Goal: Task Accomplishment & Management: Complete application form

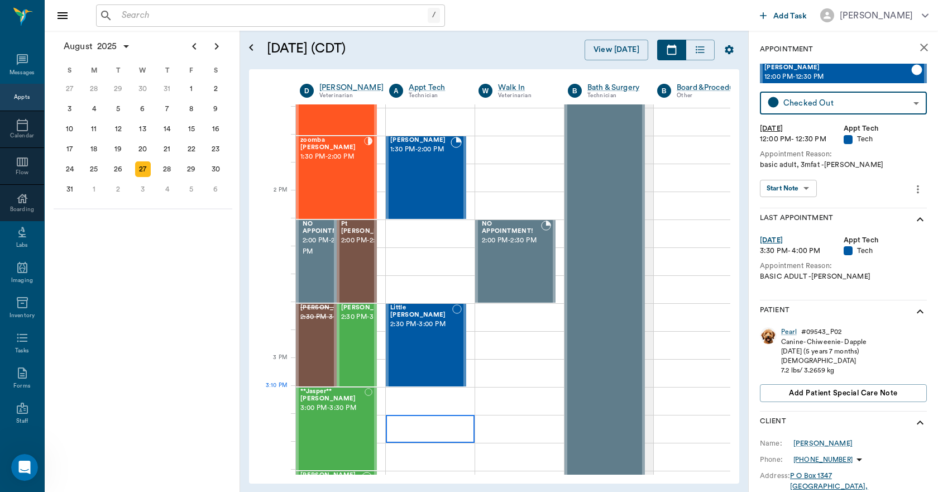
scroll to position [951, 0]
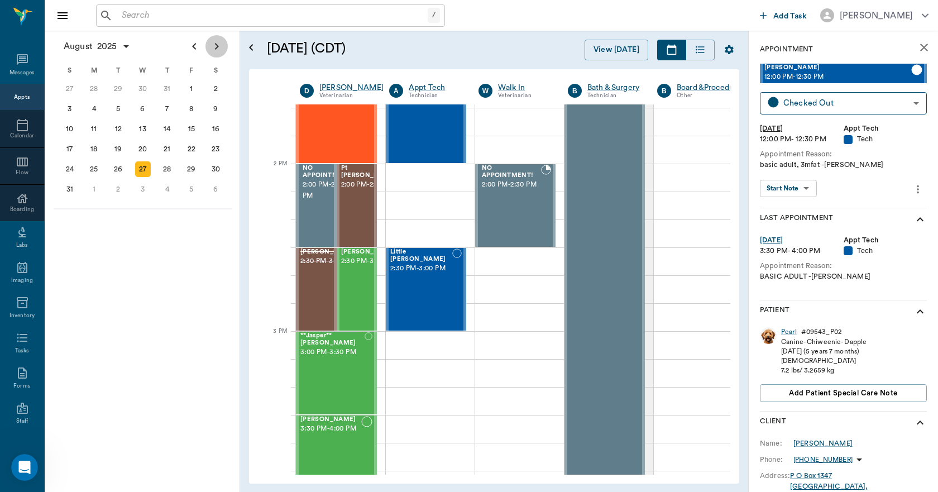
click at [216, 46] on icon "Next page" at bounding box center [216, 46] width 13 height 13
click at [191, 111] on div "12" at bounding box center [192, 109] width 16 height 16
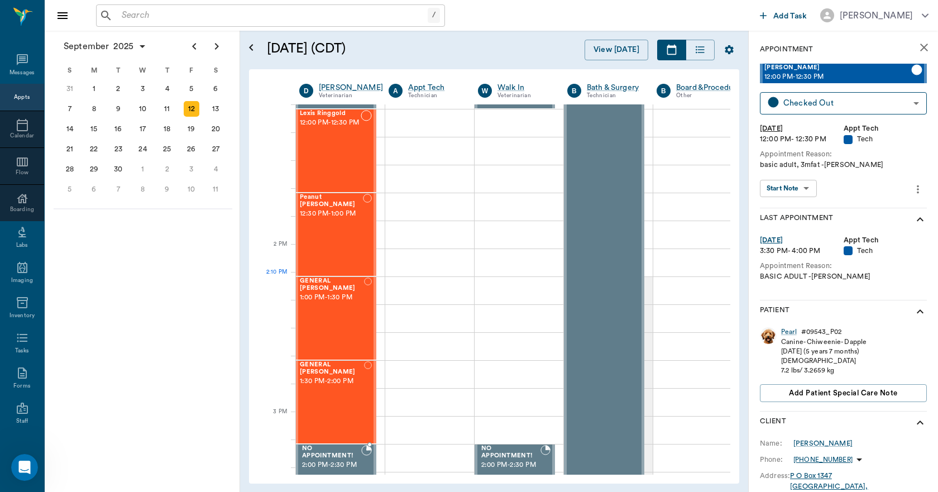
scroll to position [894, 1]
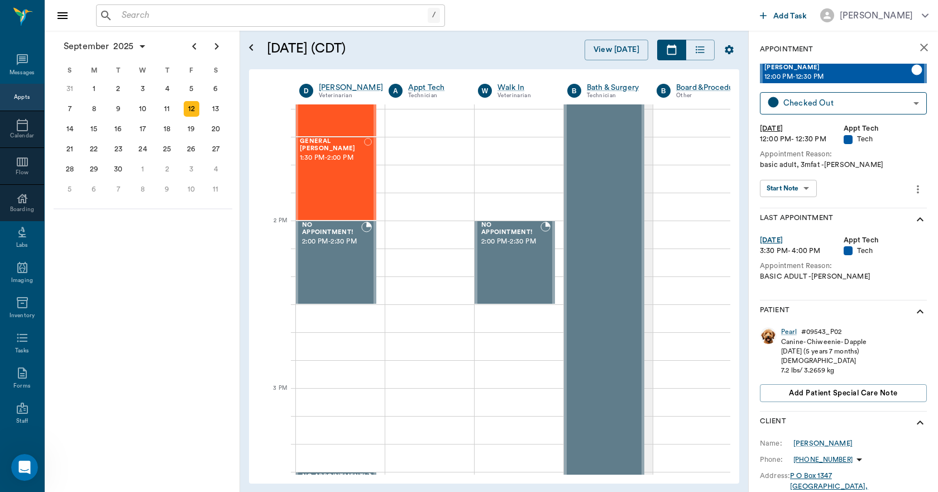
click at [14, 99] on div "Appts" at bounding box center [22, 97] width 16 height 8
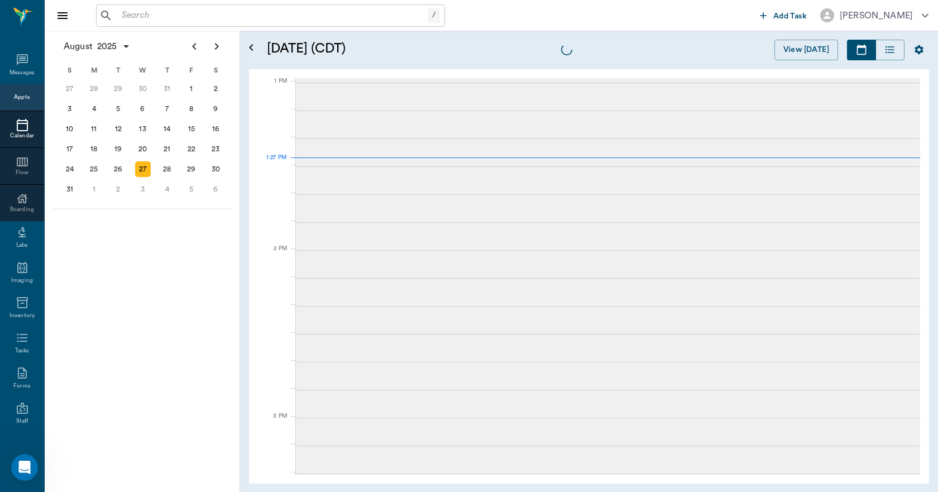
click at [191, 169] on div "29" at bounding box center [192, 169] width 16 height 16
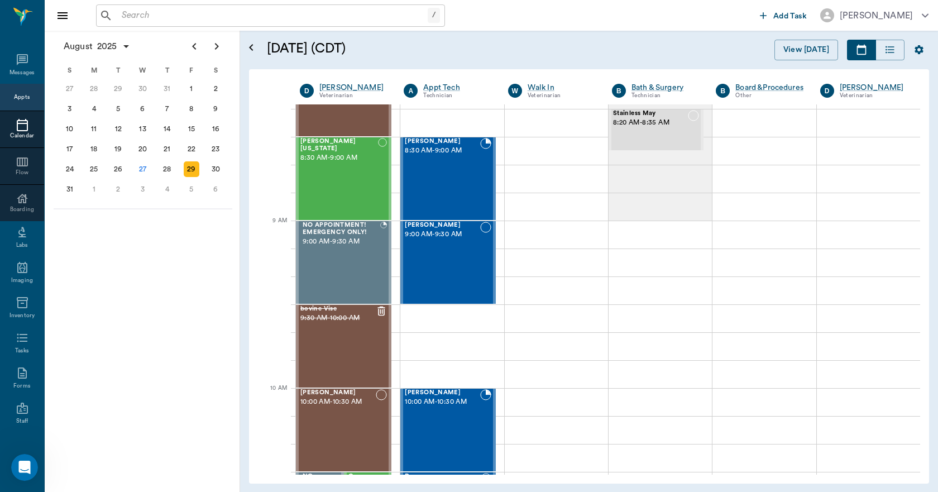
scroll to position [117, 0]
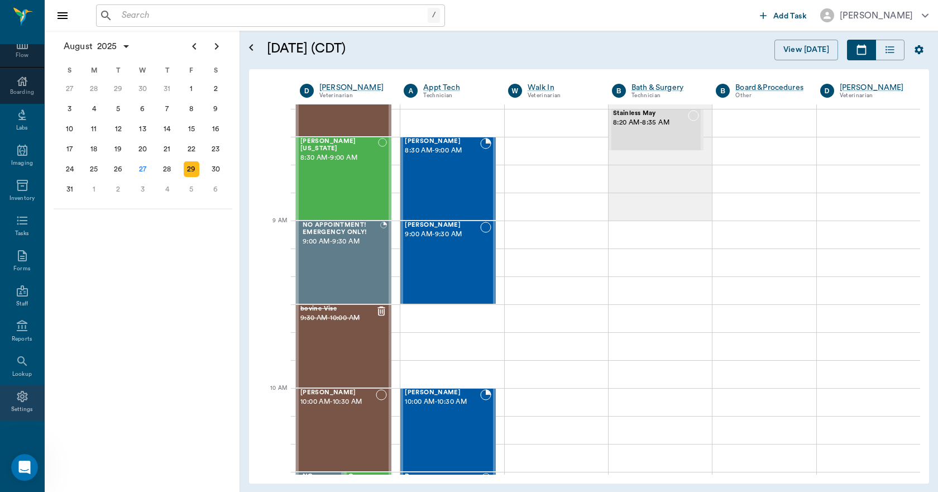
click at [17, 404] on div "Settings" at bounding box center [22, 402] width 44 height 35
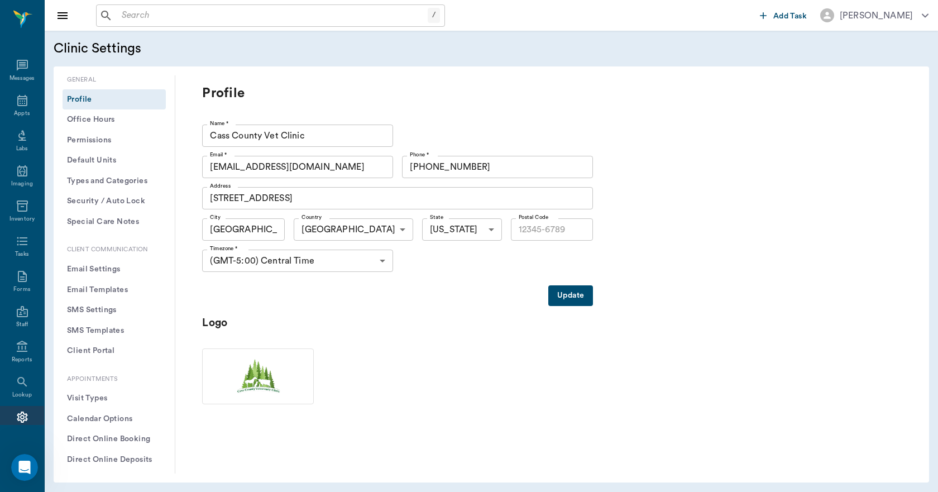
type input "75551"
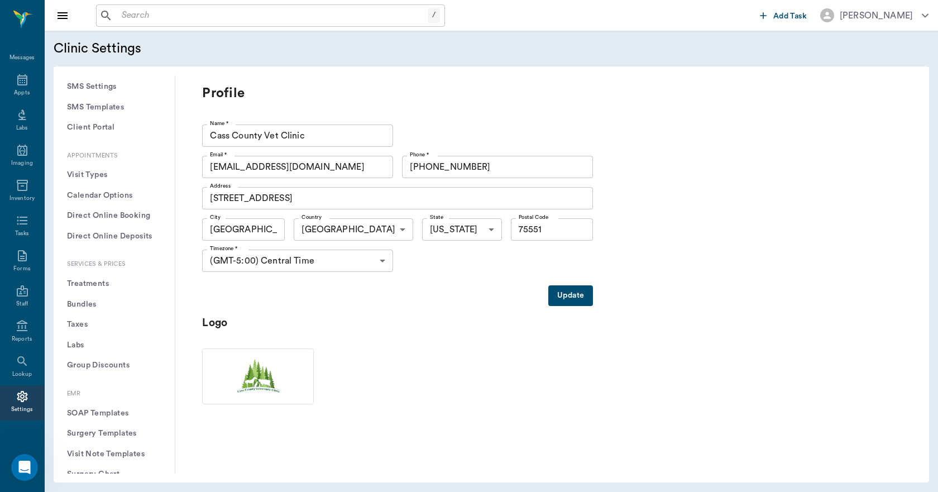
drag, startPoint x: 101, startPoint y: 283, endPoint x: 112, endPoint y: 276, distance: 13.0
click at [101, 283] on button "Treatments" at bounding box center [114, 284] width 103 height 21
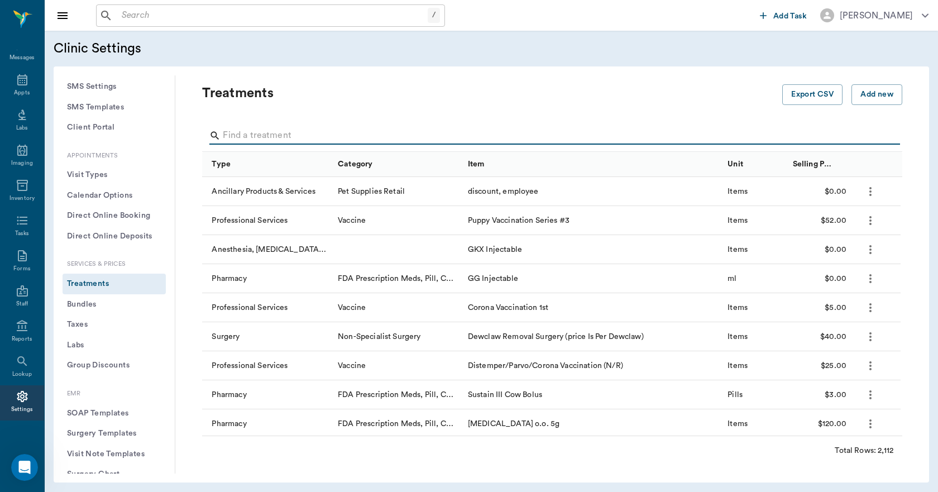
click at [245, 137] on input "Search" at bounding box center [553, 136] width 661 height 18
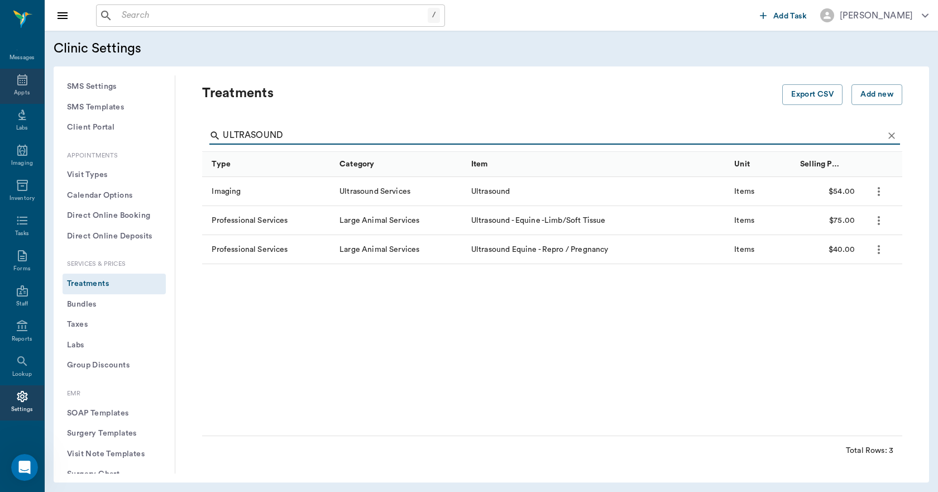
type input "ULTRASOUND"
click at [16, 82] on icon at bounding box center [22, 79] width 13 height 13
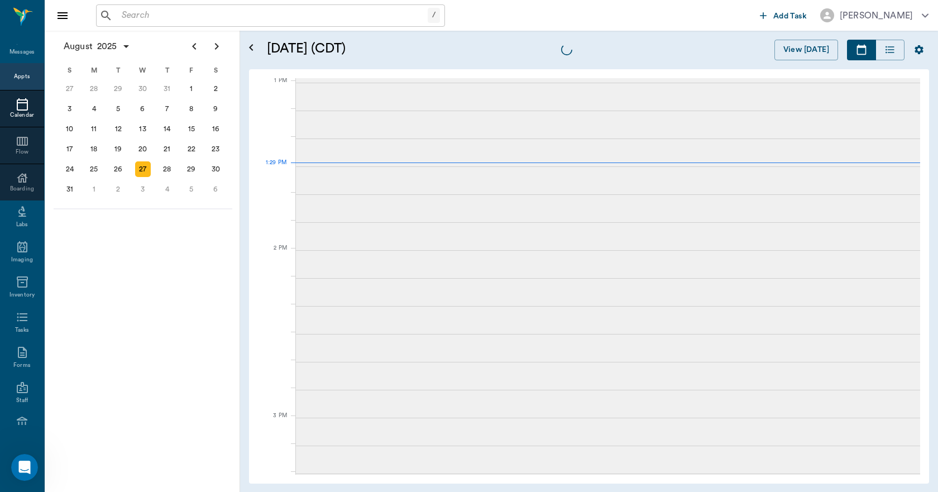
scroll to position [756, 0]
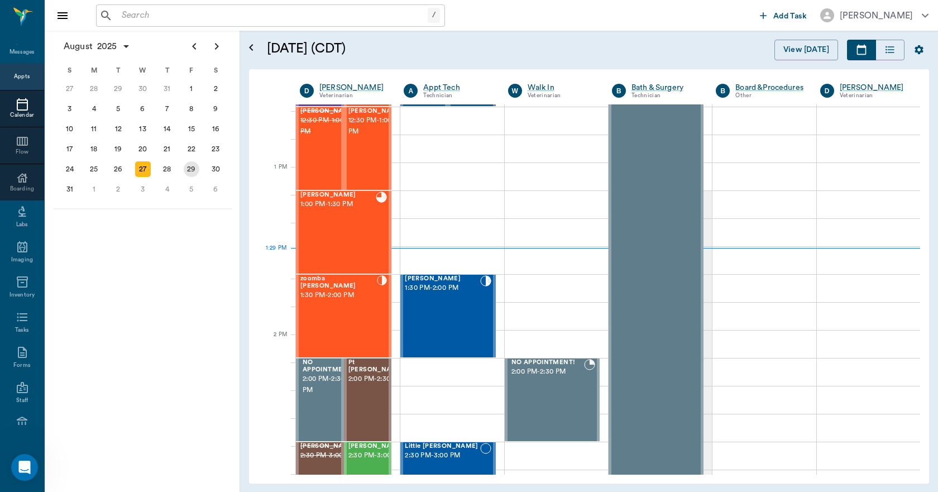
drag, startPoint x: 191, startPoint y: 168, endPoint x: 196, endPoint y: 171, distance: 5.8
click at [192, 168] on div "29" at bounding box center [192, 169] width 16 height 16
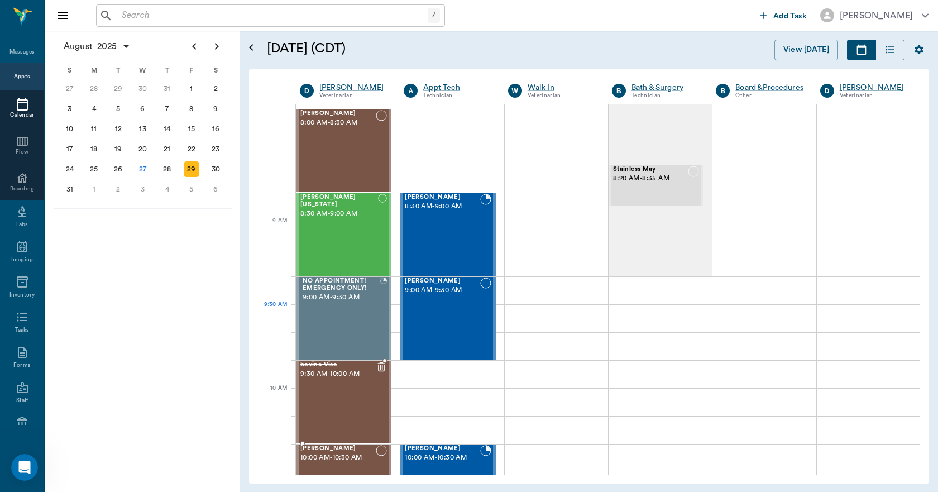
scroll to position [56, 0]
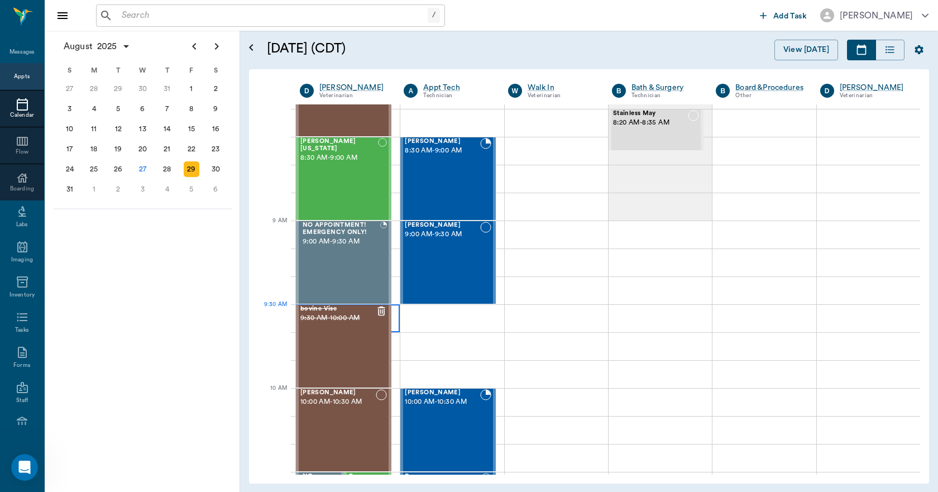
click at [392, 308] on div at bounding box center [348, 318] width 104 height 28
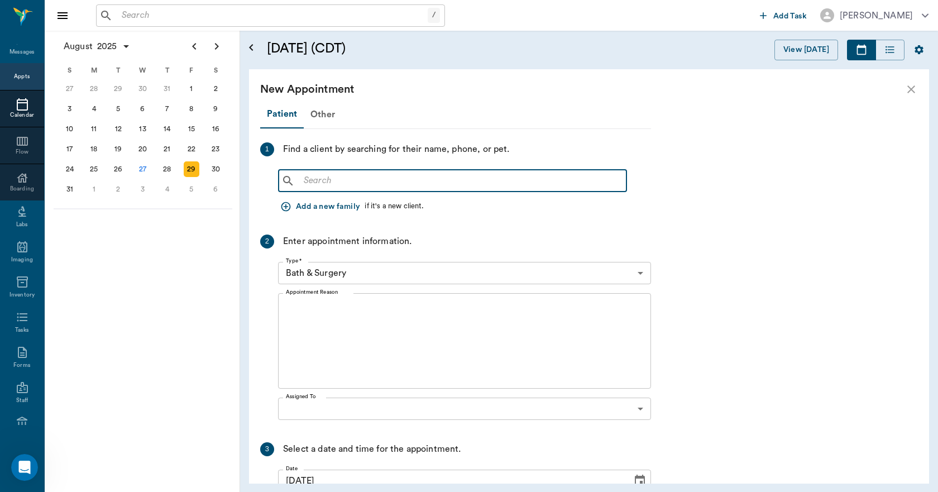
click at [306, 180] on input "text" at bounding box center [460, 181] width 323 height 16
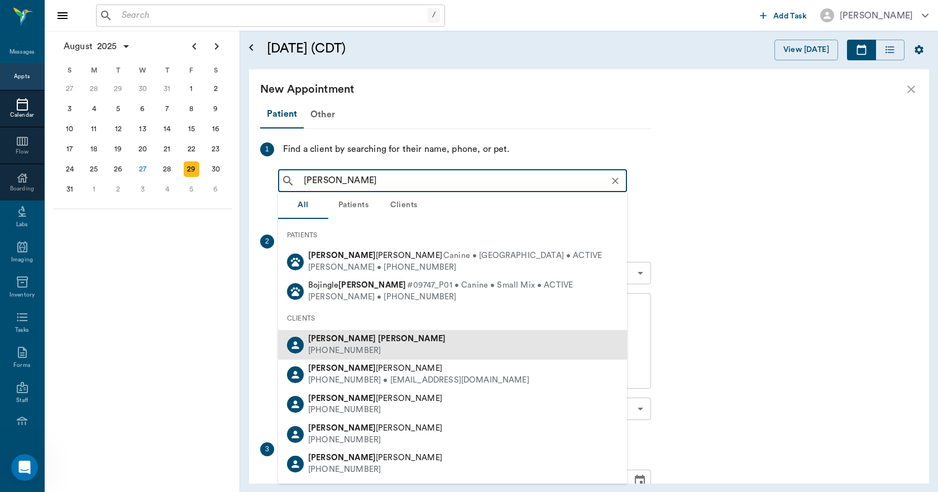
click at [333, 349] on div "[PHONE_NUMBER]" at bounding box center [376, 351] width 137 height 12
type input "PEGGY FORGA"
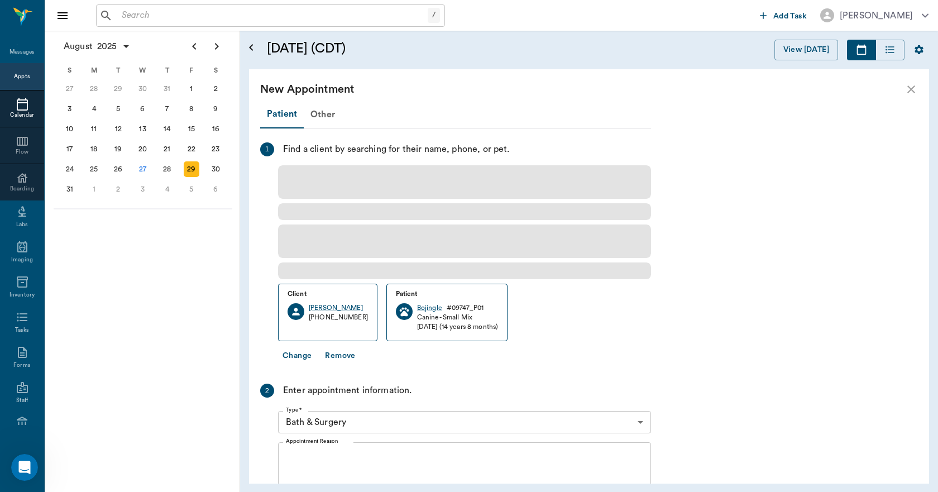
click at [302, 356] on button "Change" at bounding box center [297, 356] width 38 height 21
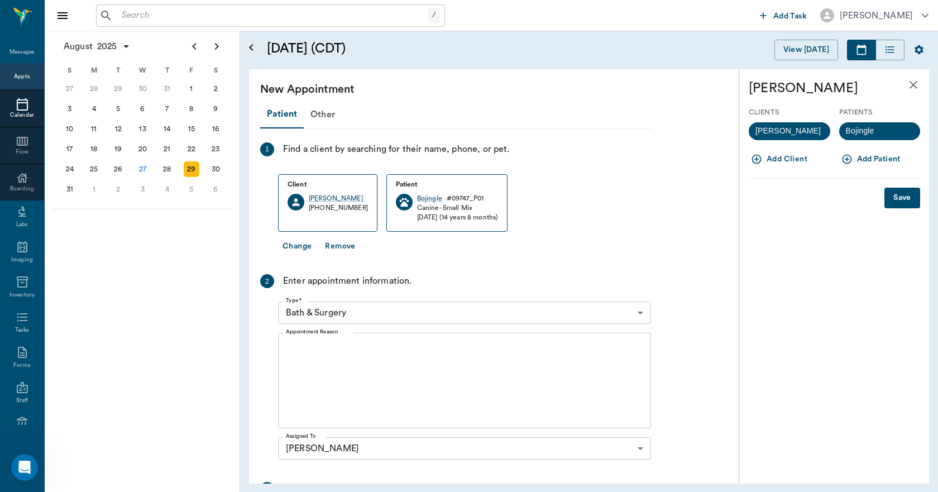
click at [847, 158] on icon "button" at bounding box center [846, 159] width 9 height 9
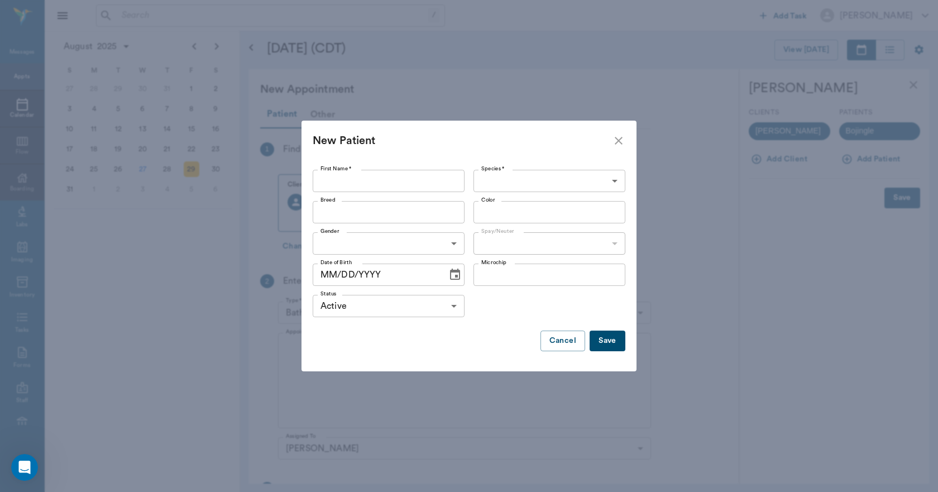
click at [340, 186] on input "First Name *" at bounding box center [389, 181] width 152 height 22
type input "s"
type input "[PERSON_NAME]"
click at [497, 183] on body "/ ​ Add Task Dr. Bert Ellsworth Nectar Messages Appts Calendar Flow Boarding La…" at bounding box center [469, 246] width 938 height 492
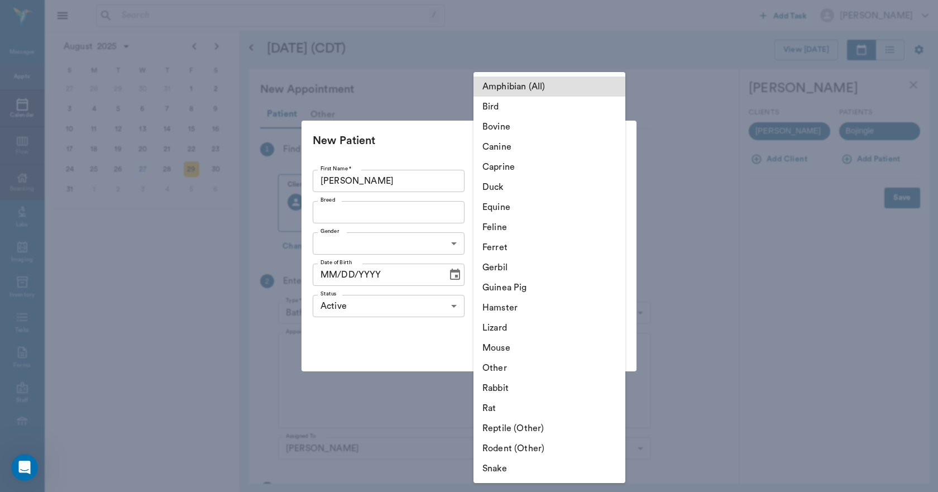
click at [500, 151] on li "Canine" at bounding box center [550, 147] width 152 height 20
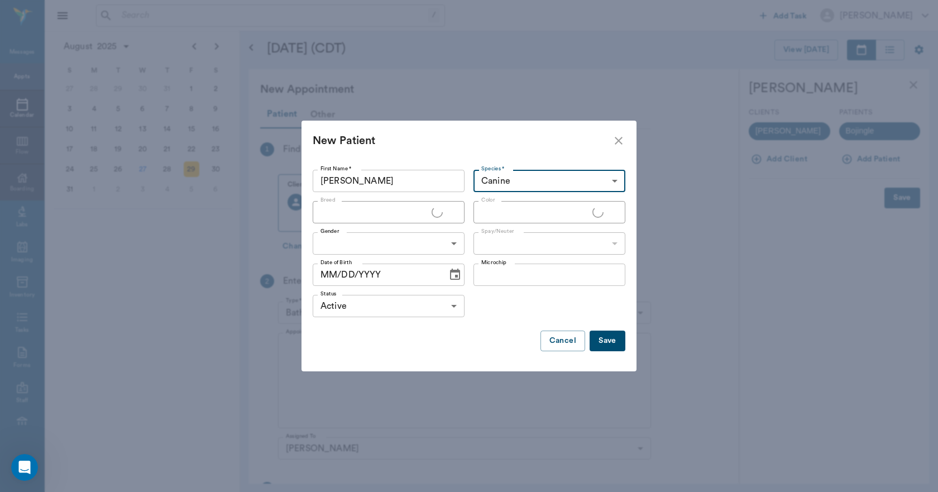
type input "Canine"
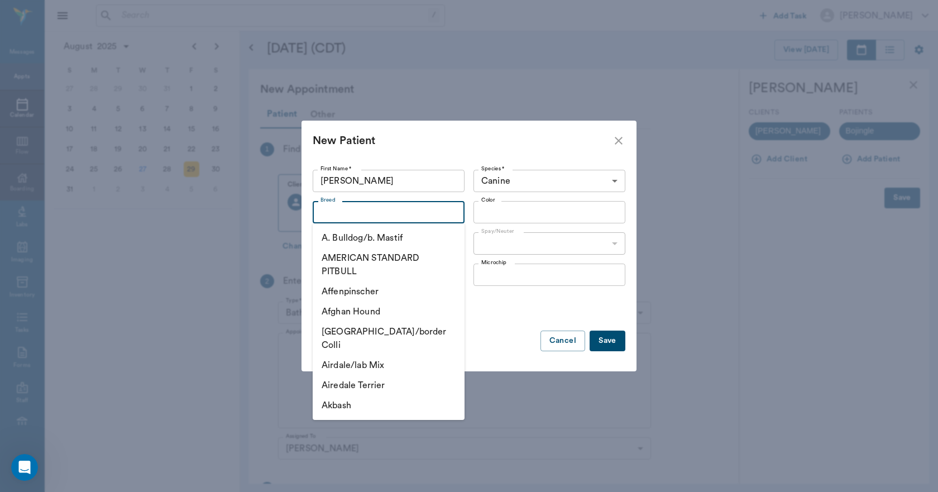
click at [346, 217] on input "Breed" at bounding box center [379, 212] width 127 height 16
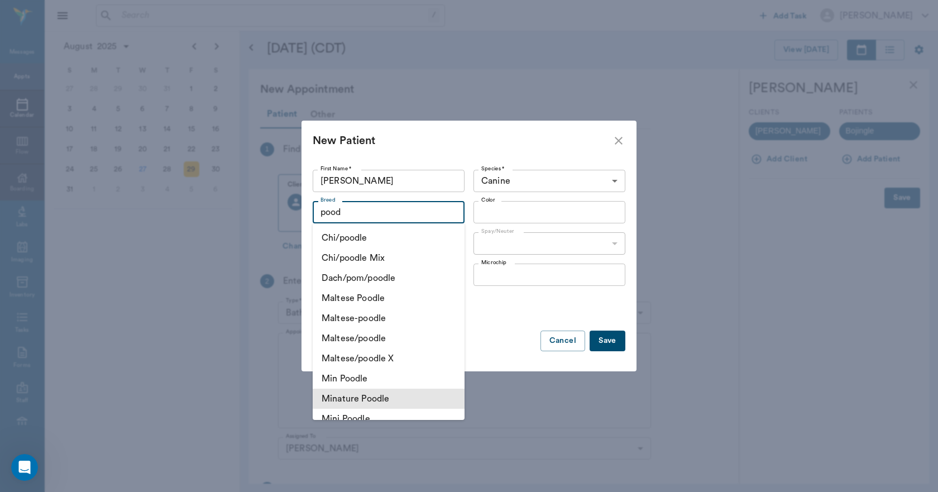
click at [377, 400] on li "Minature Poodle" at bounding box center [389, 399] width 152 height 20
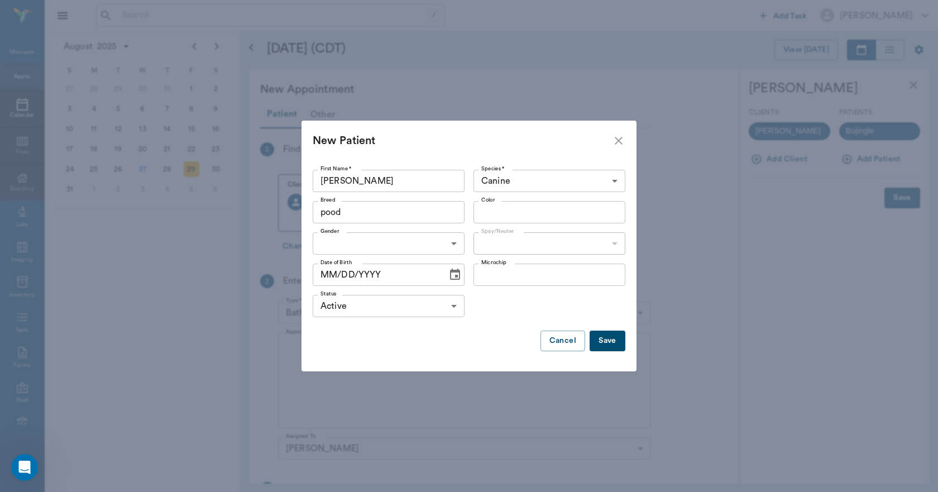
type input "Minature Poodle"
click at [490, 214] on input "Color" at bounding box center [540, 212] width 127 height 16
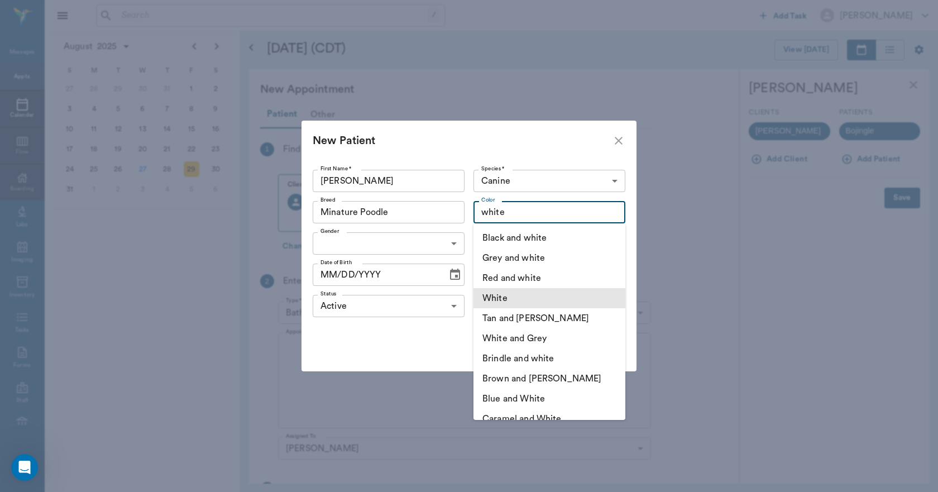
click at [497, 297] on li "White" at bounding box center [550, 298] width 152 height 20
type input "White"
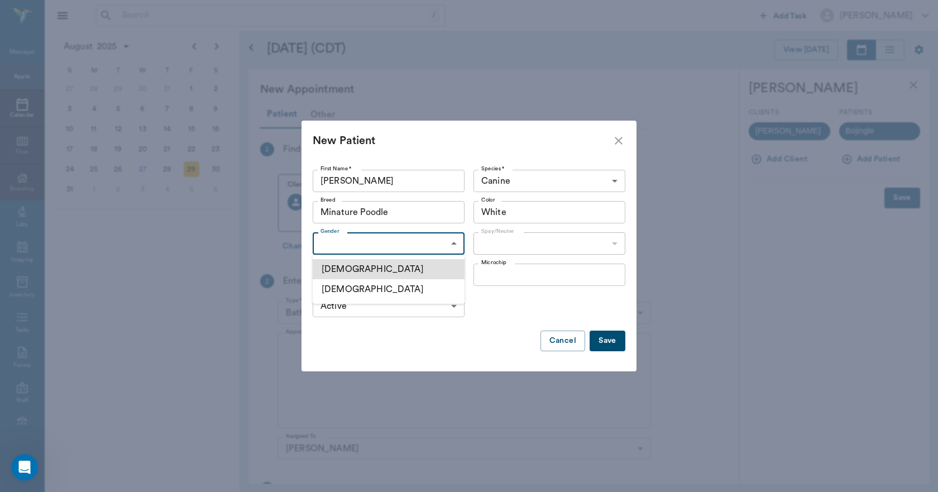
click at [366, 248] on body "/ ​ Add Task Dr. Bert Ellsworth Nectar Messages Appts Calendar Flow Boarding La…" at bounding box center [469, 246] width 938 height 492
drag, startPoint x: 357, startPoint y: 290, endPoint x: 503, endPoint y: 245, distance: 153.0
click at [367, 283] on li "Female" at bounding box center [389, 289] width 152 height 20
type input "FEMALE"
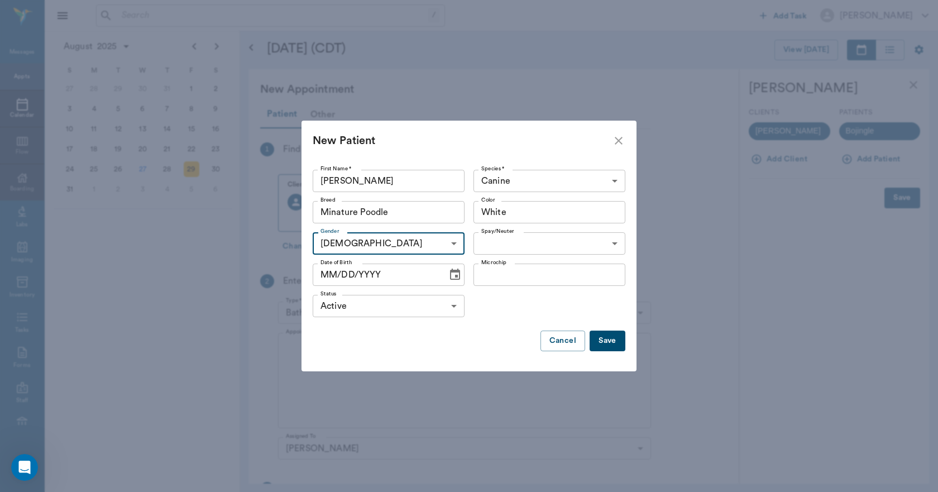
drag, startPoint x: 503, startPoint y: 245, endPoint x: 508, endPoint y: 257, distance: 12.6
click at [504, 245] on div at bounding box center [469, 246] width 938 height 492
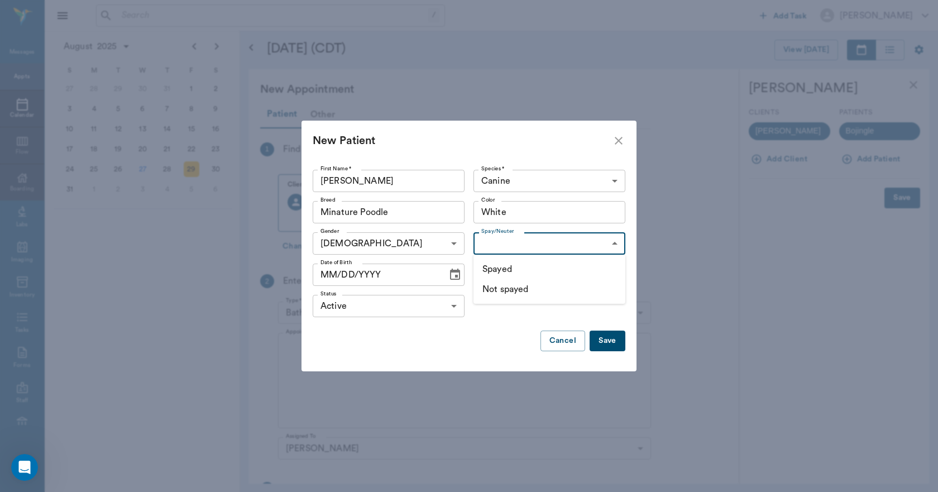
click at [502, 244] on body "/ ​ Add Task Dr. Bert Ellsworth Nectar Messages Appts Calendar Flow Boarding La…" at bounding box center [469, 246] width 938 height 492
click at [508, 291] on li "Not spayed" at bounding box center [550, 289] width 152 height 20
type input "false"
click at [453, 278] on div at bounding box center [469, 246] width 938 height 492
click at [451, 275] on icon "Choose date" at bounding box center [455, 274] width 13 height 13
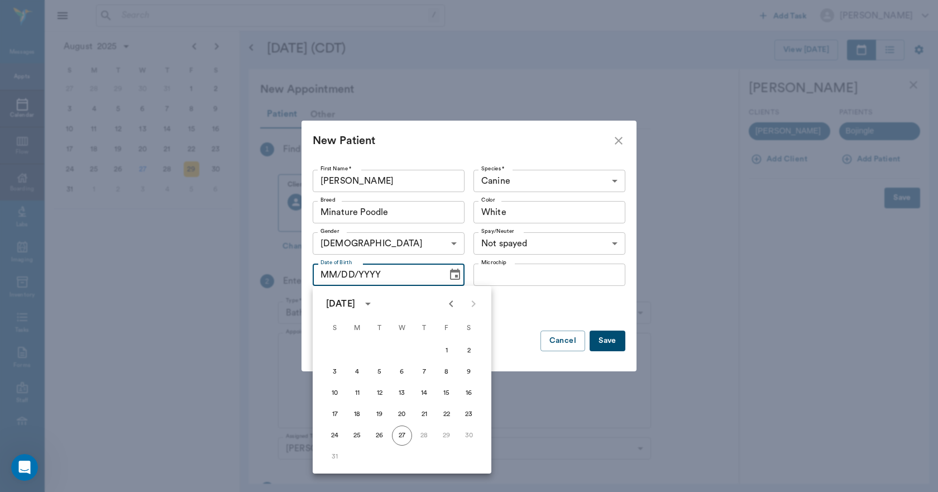
click at [590, 312] on div "Status Active ACTIVE Status" at bounding box center [469, 305] width 313 height 31
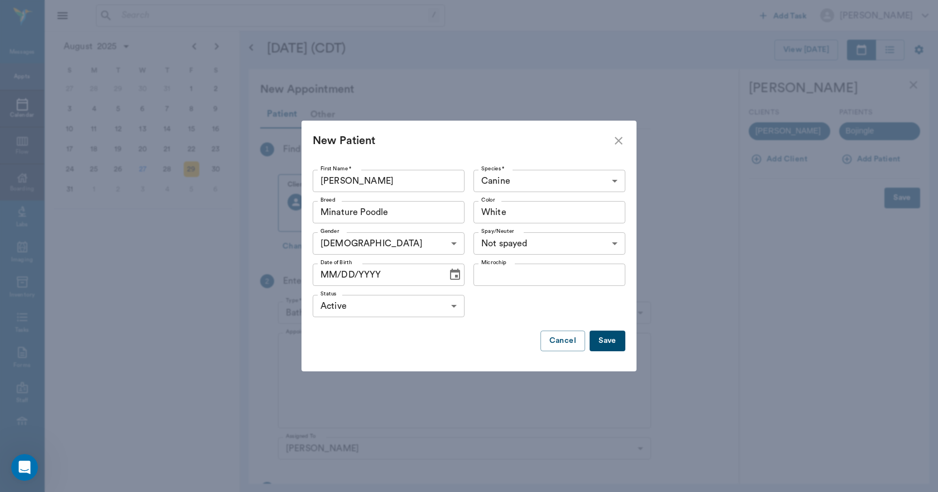
click at [610, 342] on button "Save" at bounding box center [608, 341] width 36 height 21
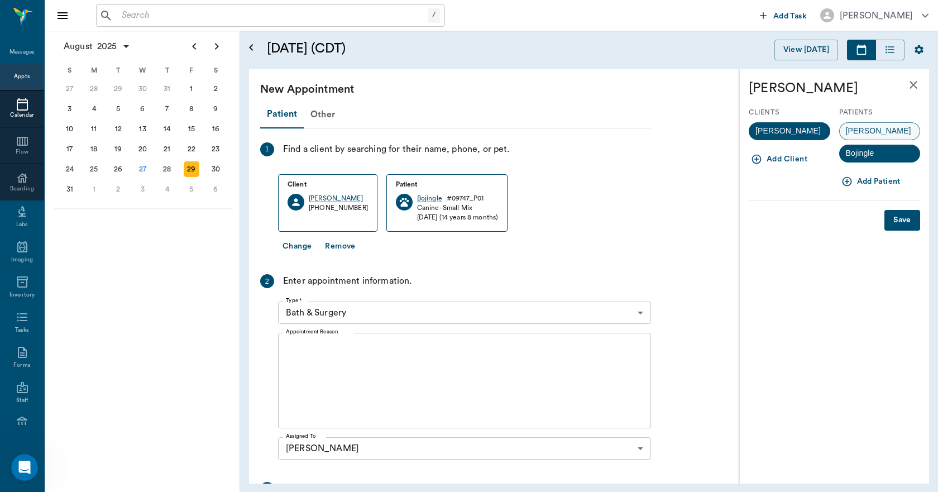
click at [865, 136] on span "[PERSON_NAME]" at bounding box center [879, 131] width 78 height 12
click at [904, 219] on button "Save" at bounding box center [903, 220] width 36 height 21
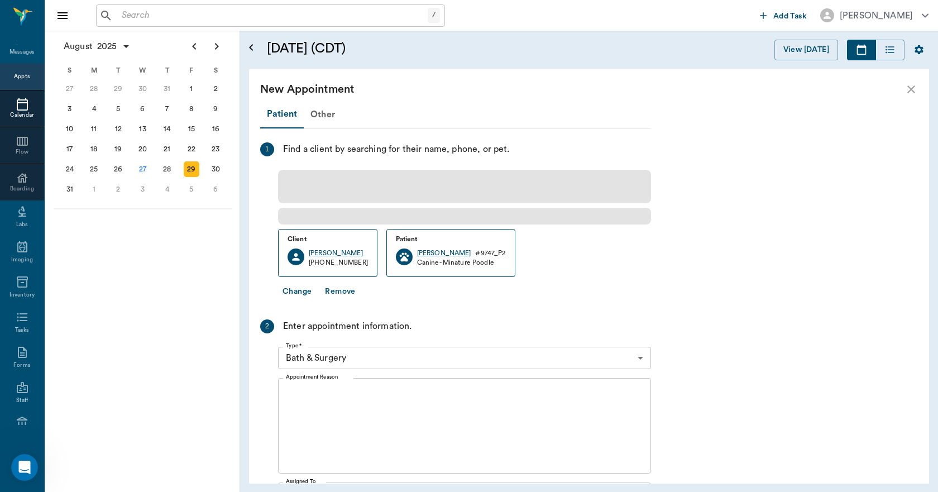
click at [336, 304] on div "Patient Other 1 Find a client by searching for their name, phone, or pet. Clien…" at bounding box center [455, 391] width 391 height 580
click at [314, 359] on body "/ ​ Add Task Dr. Bert Ellsworth Nectar Messages Appts Calendar Flow Boarding La…" at bounding box center [469, 246] width 938 height 492
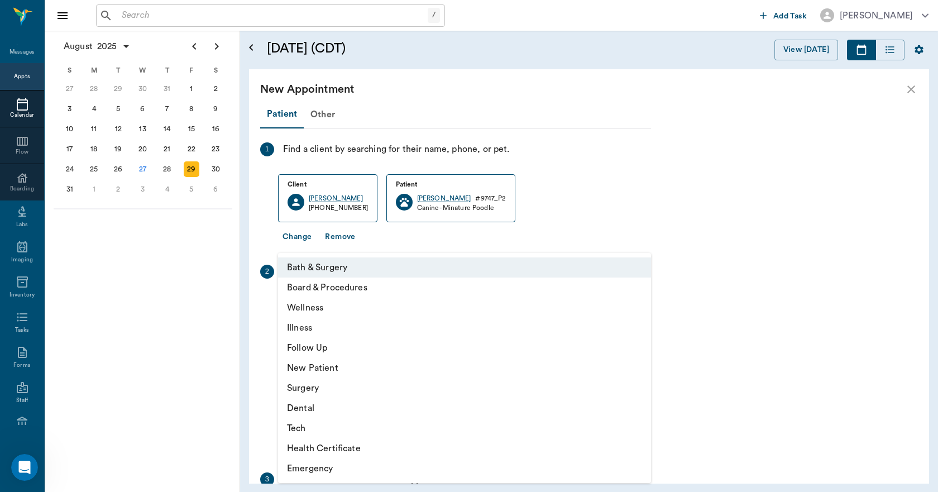
click at [306, 309] on li "Wellness" at bounding box center [464, 308] width 373 height 20
type input "65d2be4f46e3a538d89b8c14"
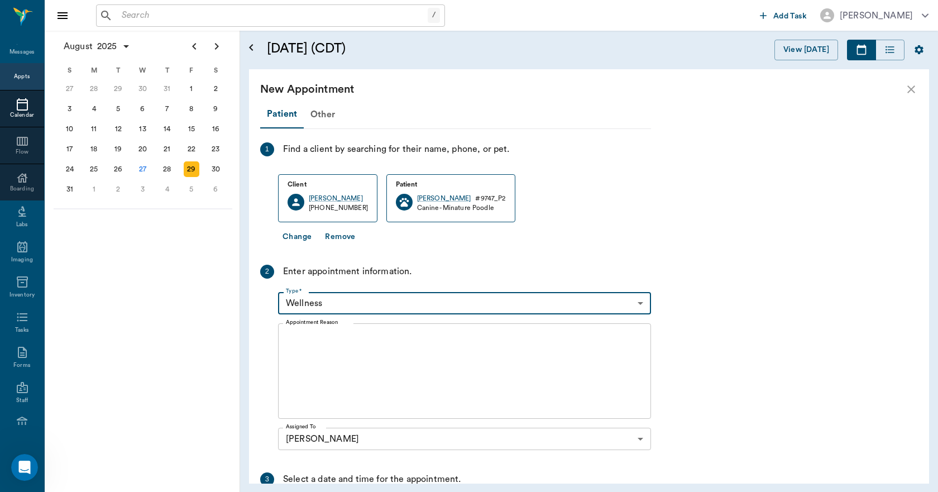
type input "10:00 AM"
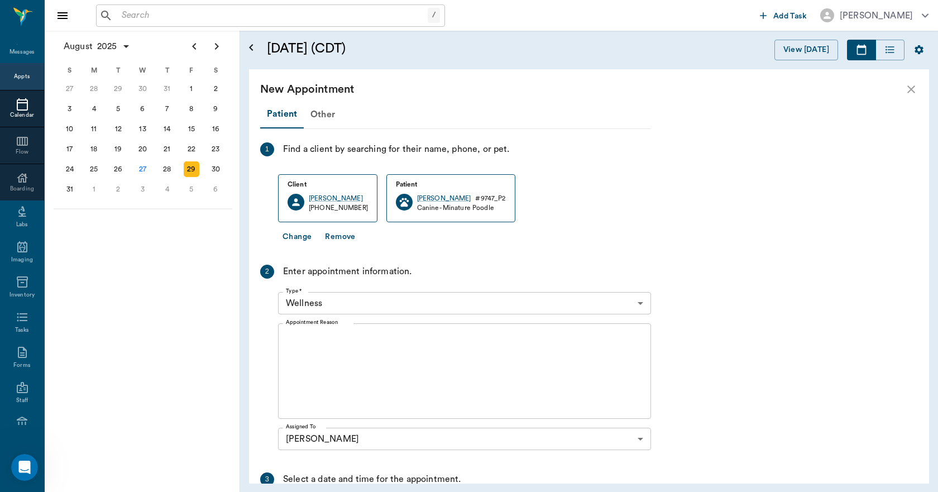
click at [301, 332] on div at bounding box center [469, 246] width 938 height 492
click at [295, 338] on textarea "Appointment Reason" at bounding box center [464, 371] width 357 height 77
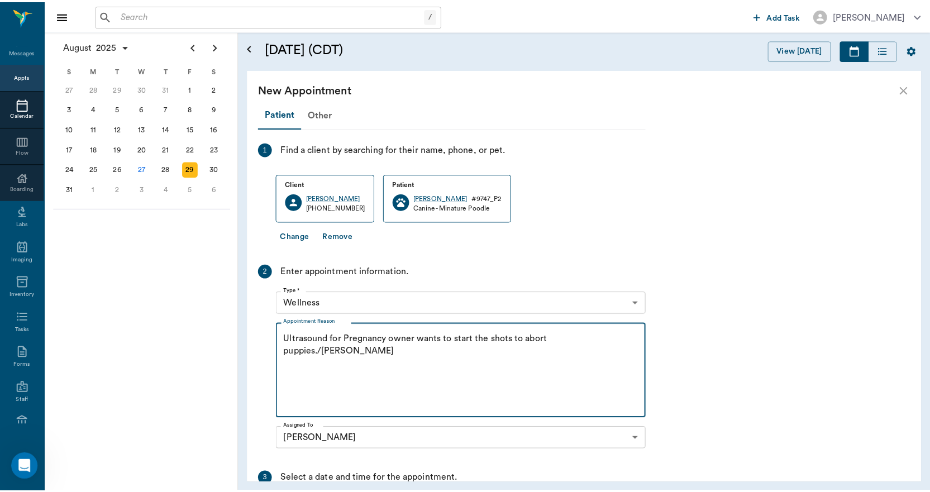
scroll to position [154, 0]
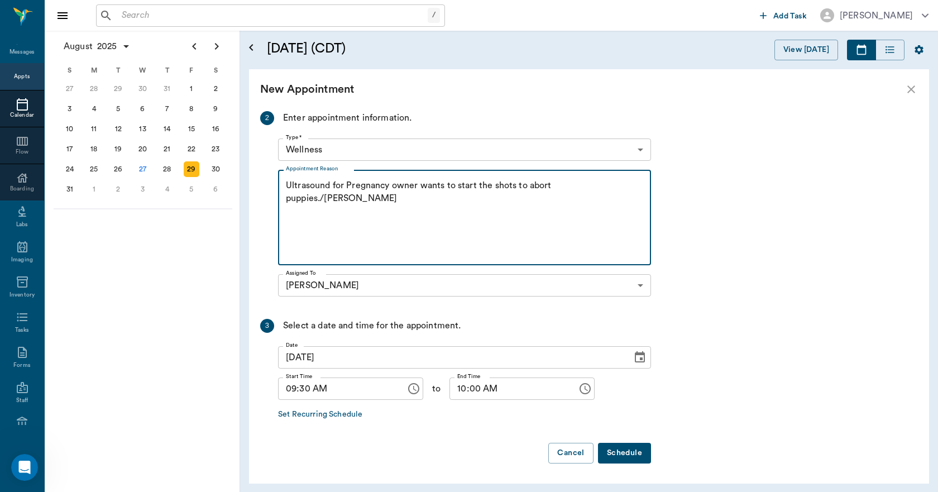
type textarea "Ultrasound for Pregnancy owner wants to start the shots to abort puppies./Lisa"
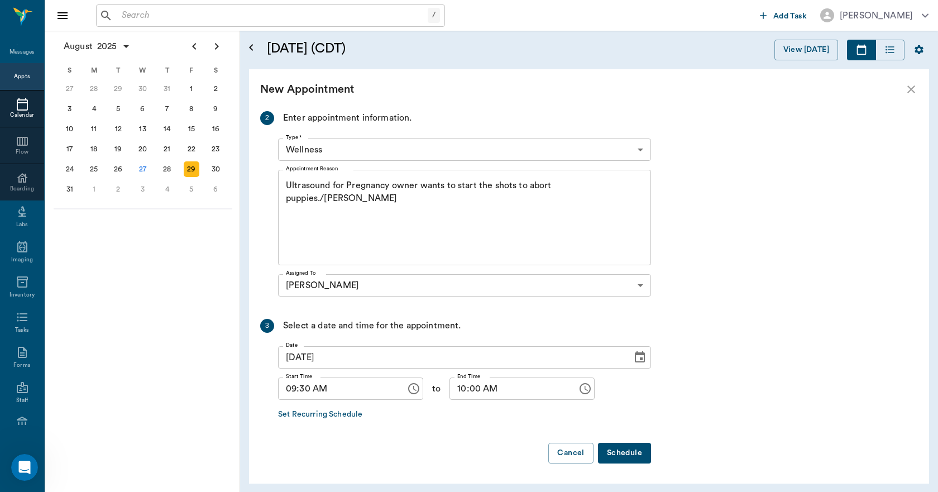
click at [641, 455] on button "Schedule" at bounding box center [624, 453] width 53 height 21
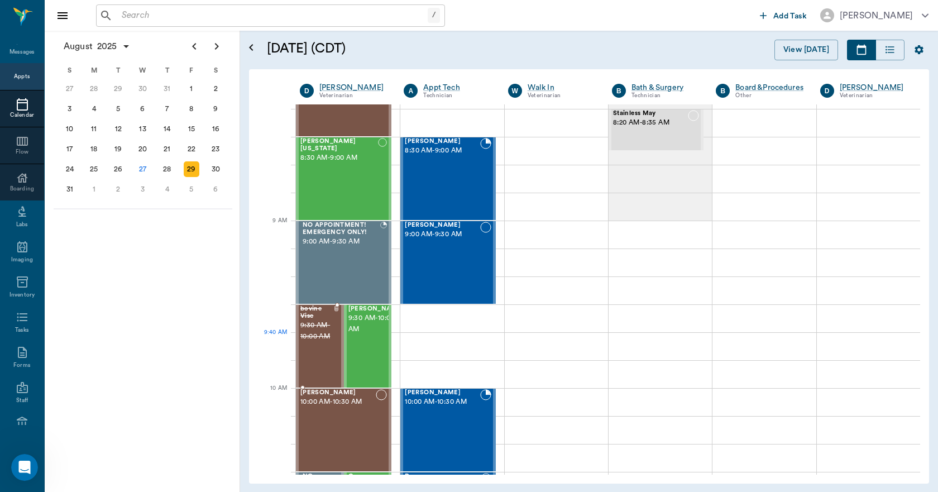
click at [360, 357] on div "Susie Forga 9:30 AM - 10:00 AM" at bounding box center [377, 347] width 56 height 82
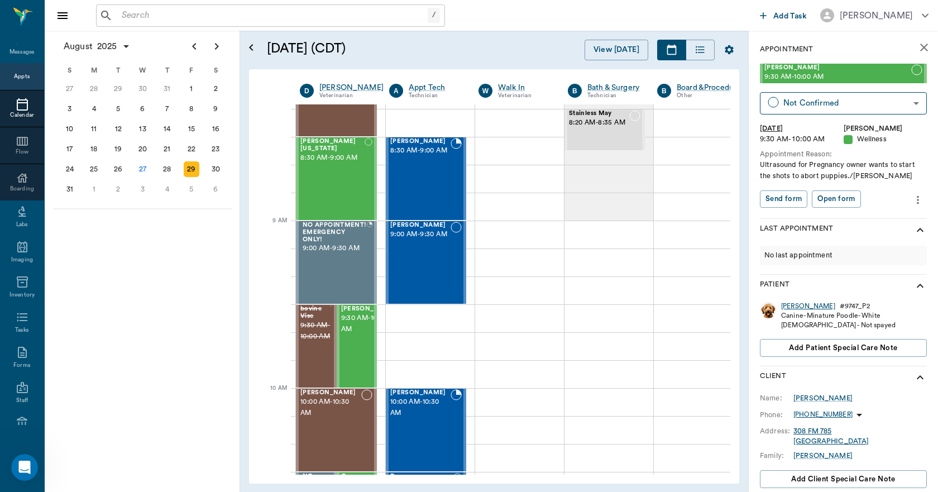
click at [789, 307] on div "[PERSON_NAME]" at bounding box center [808, 306] width 54 height 9
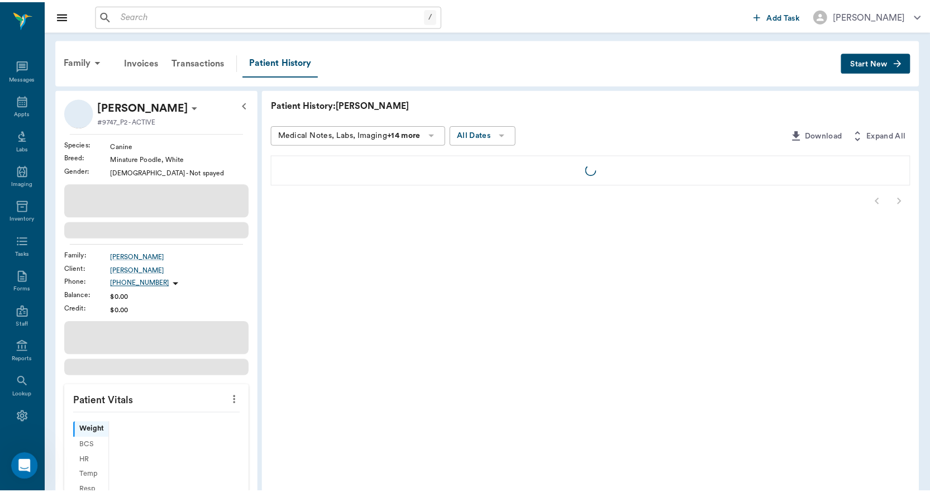
scroll to position [21, 0]
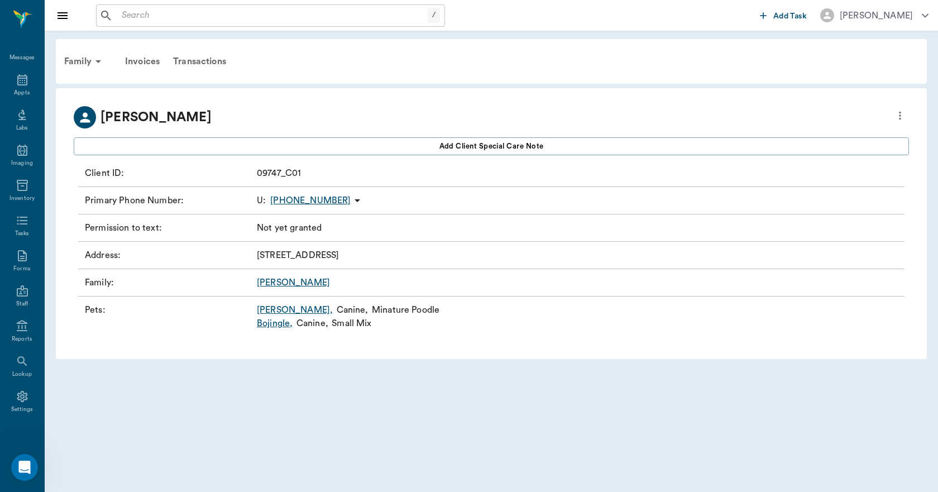
scroll to position [4877, 0]
click at [268, 282] on link "[PERSON_NAME]" at bounding box center [293, 282] width 73 height 9
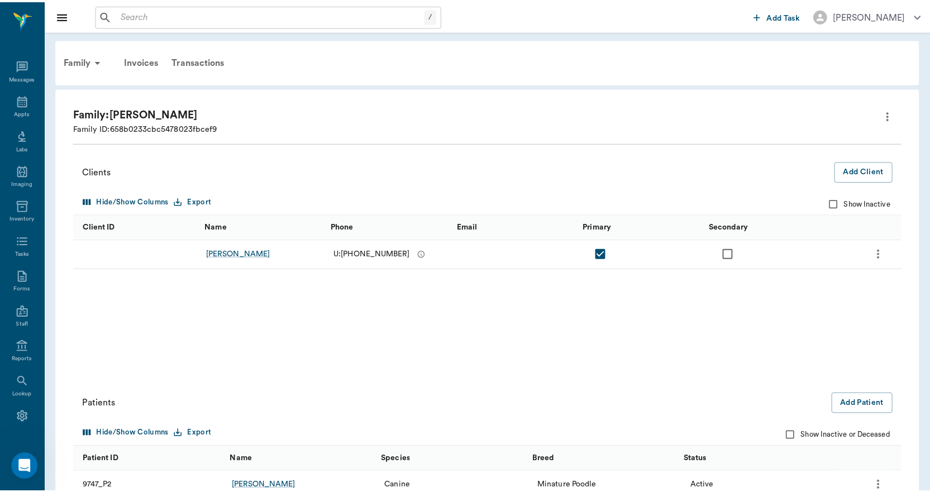
scroll to position [135, 0]
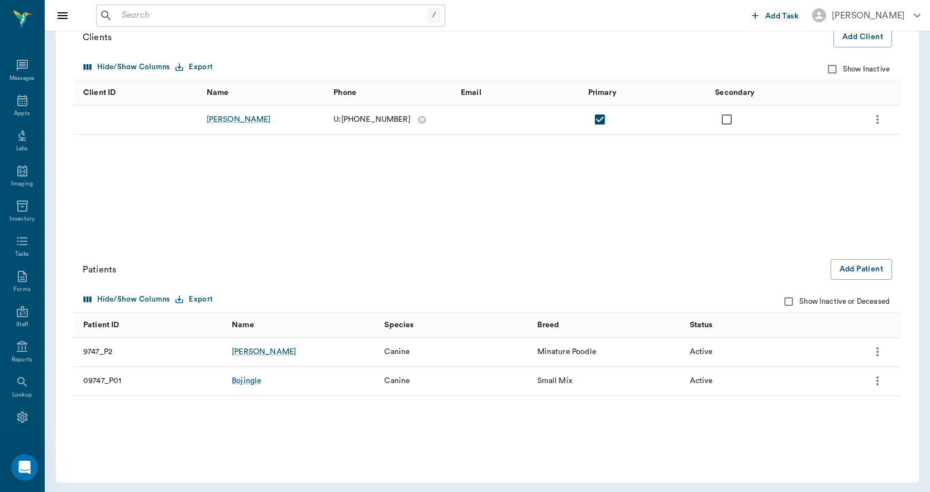
click at [879, 377] on icon "more" at bounding box center [877, 380] width 13 height 13
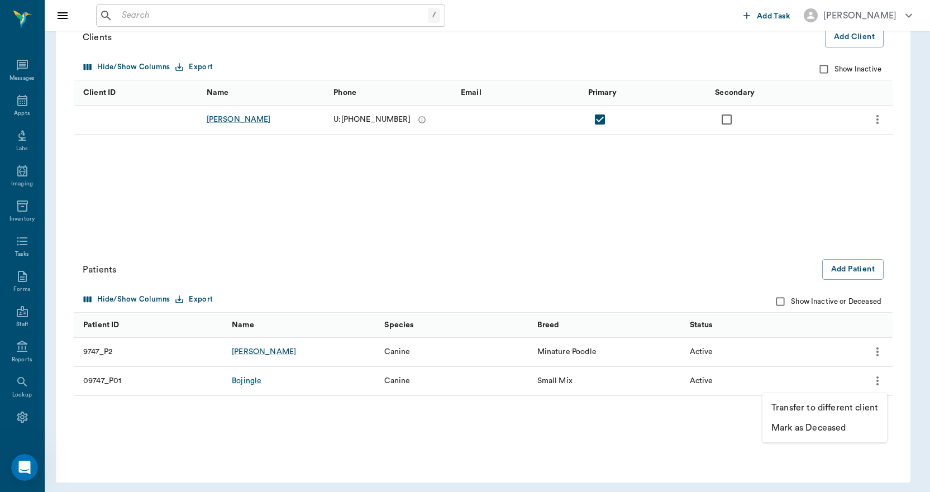
scroll to position [21, 0]
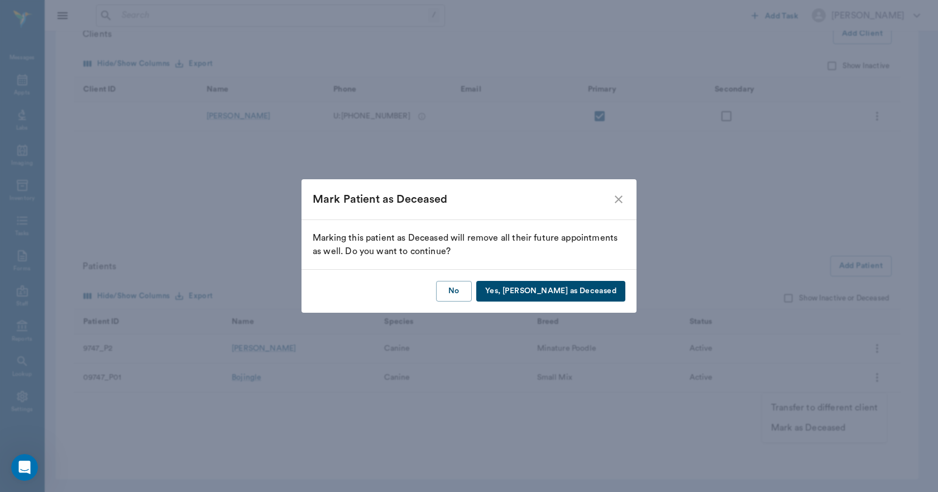
click at [570, 289] on button "Yes, [PERSON_NAME] as Deceased" at bounding box center [550, 291] width 149 height 21
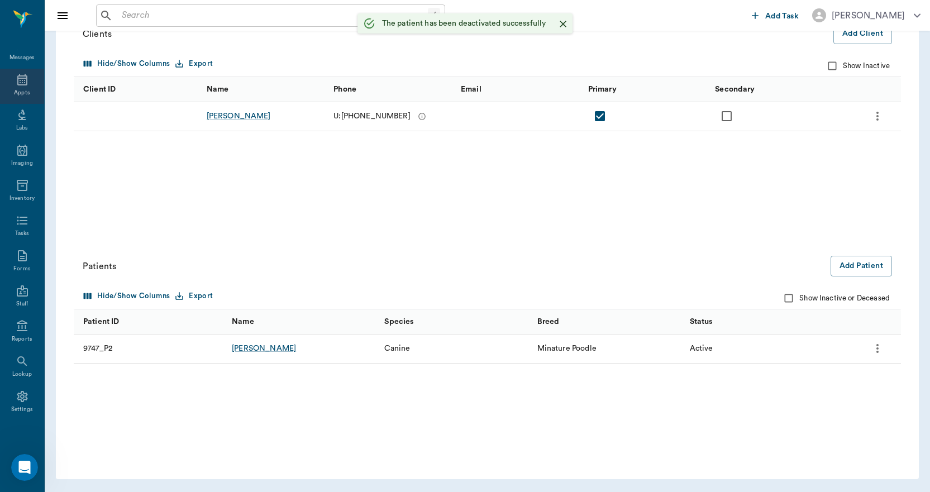
click at [17, 83] on icon at bounding box center [22, 79] width 10 height 11
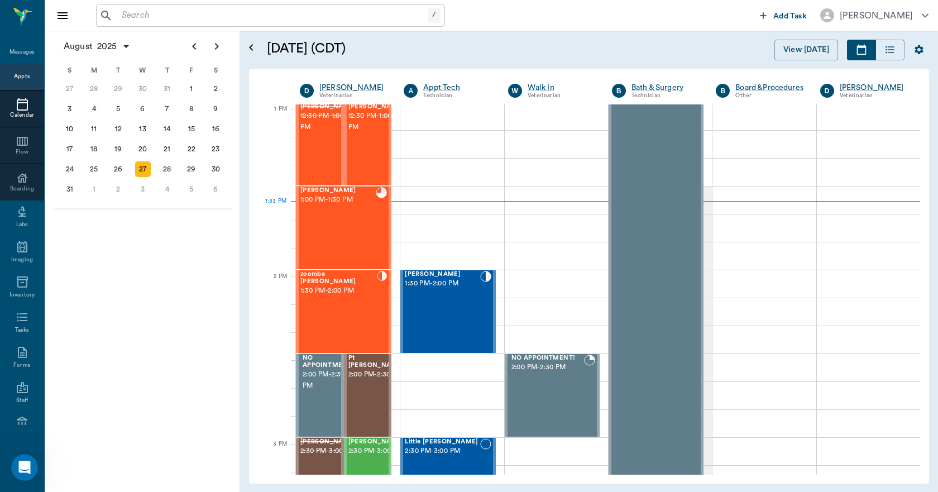
scroll to position [838, 0]
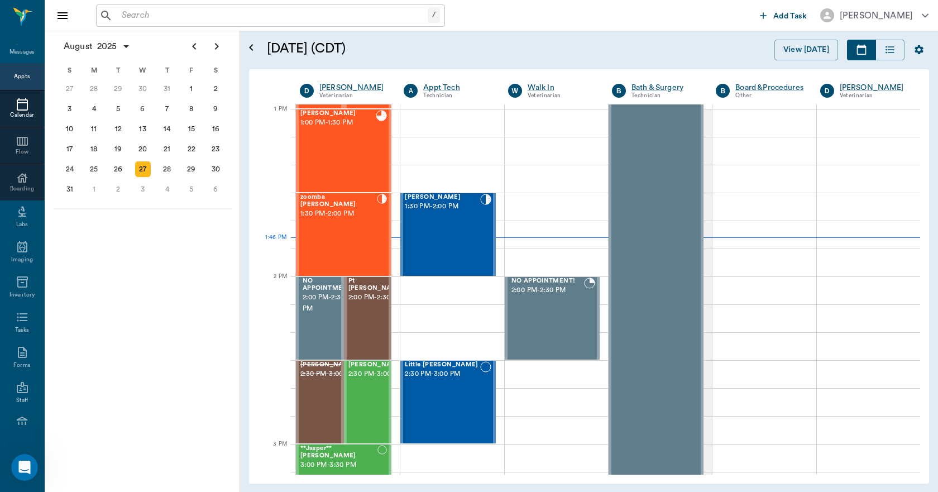
click at [208, 27] on div "/ ​ Add Task [PERSON_NAME]" at bounding box center [492, 15] width 894 height 31
click at [207, 21] on input "text" at bounding box center [272, 16] width 311 height 16
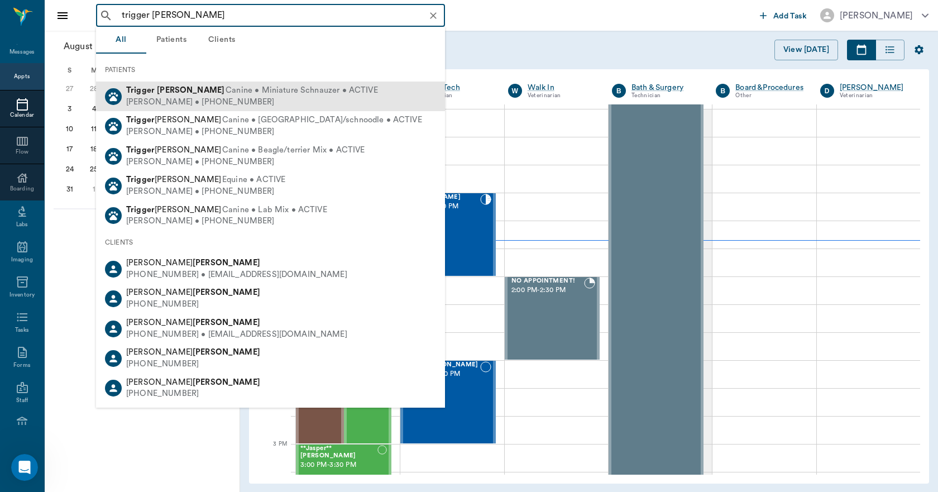
click at [242, 93] on span "Canine • Miniature Schnauzer • ACTIVE" at bounding box center [302, 91] width 152 height 12
type input "trigger [PERSON_NAME]"
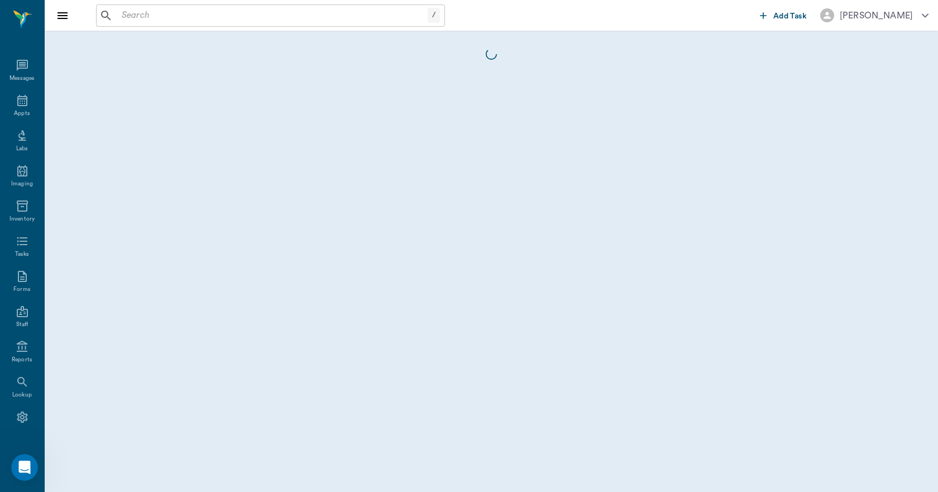
scroll to position [21, 0]
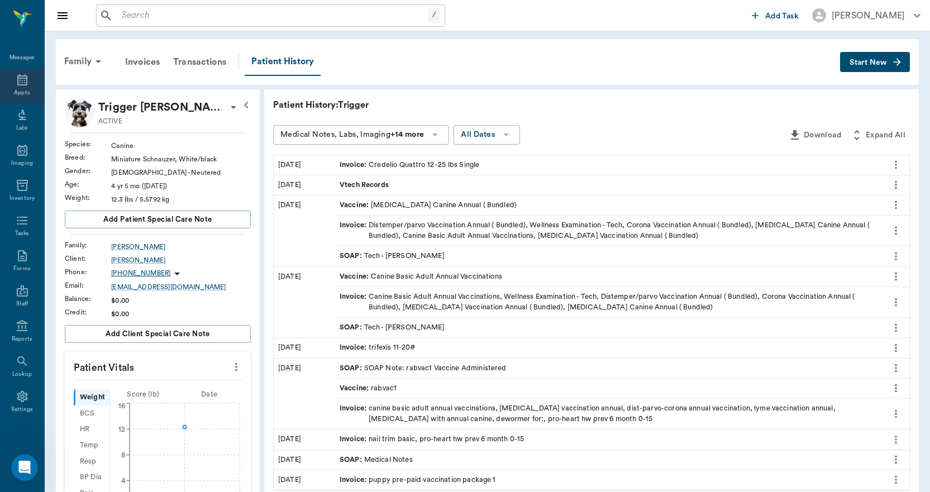
click at [23, 86] on icon at bounding box center [22, 79] width 13 height 13
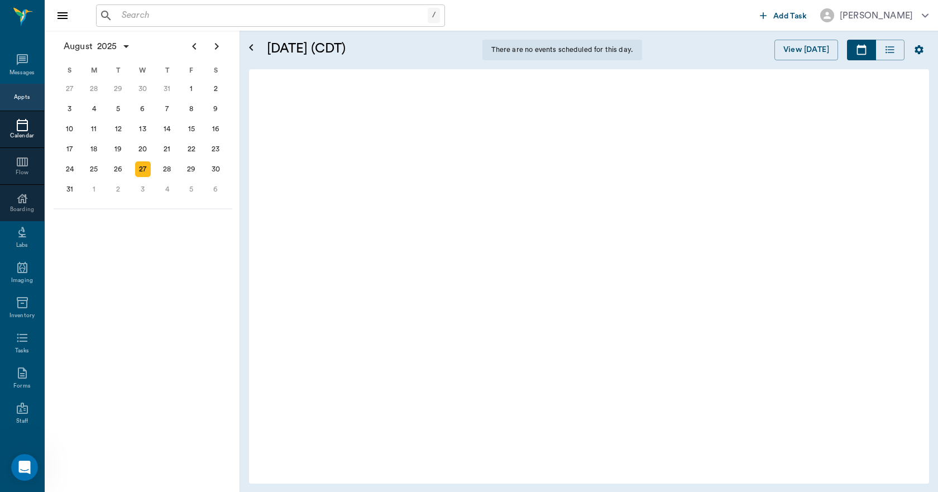
scroll to position [756, 0]
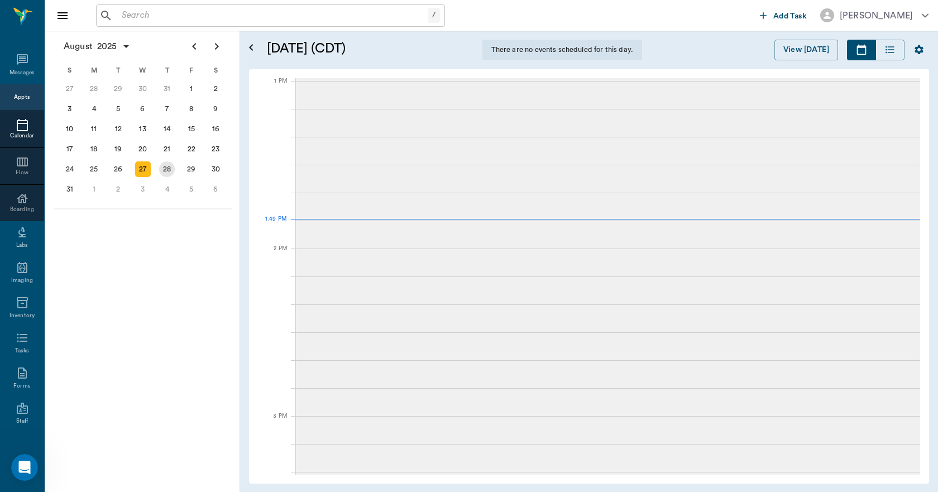
click at [169, 166] on div "28" at bounding box center [167, 169] width 16 height 16
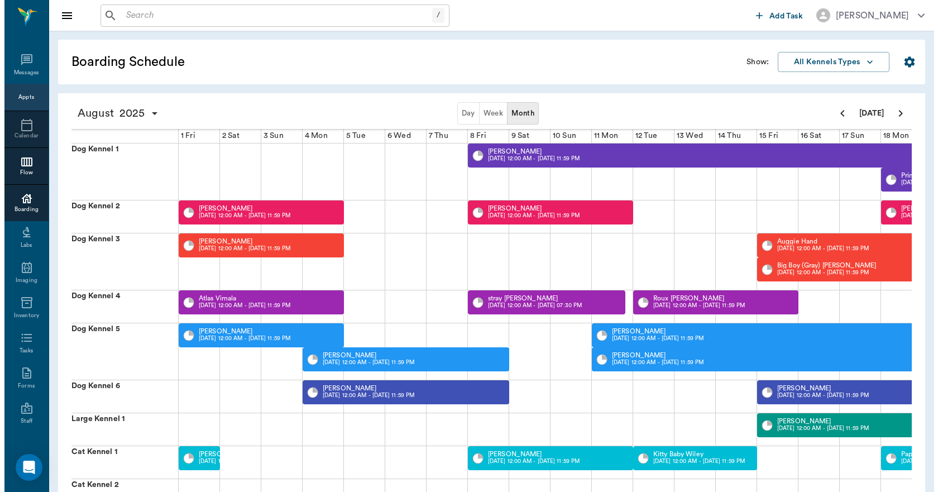
scroll to position [0, 432]
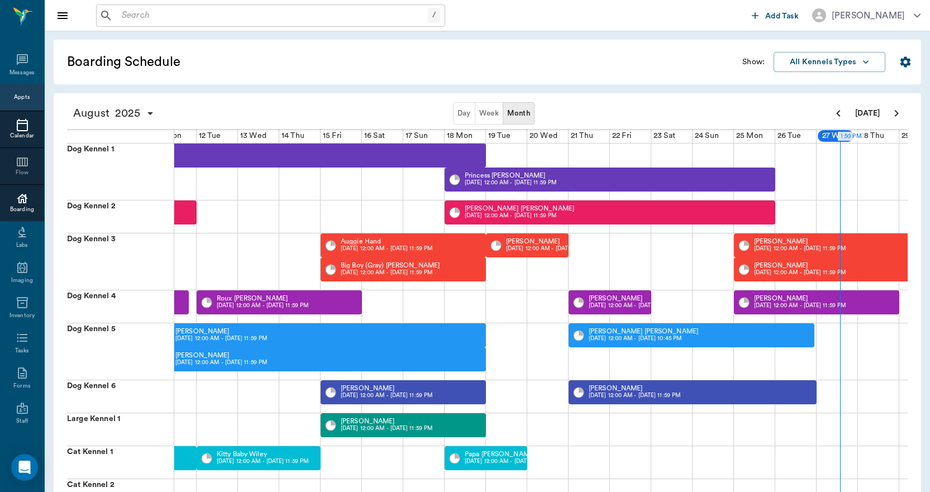
click at [14, 132] on div "Calendar" at bounding box center [22, 136] width 44 height 8
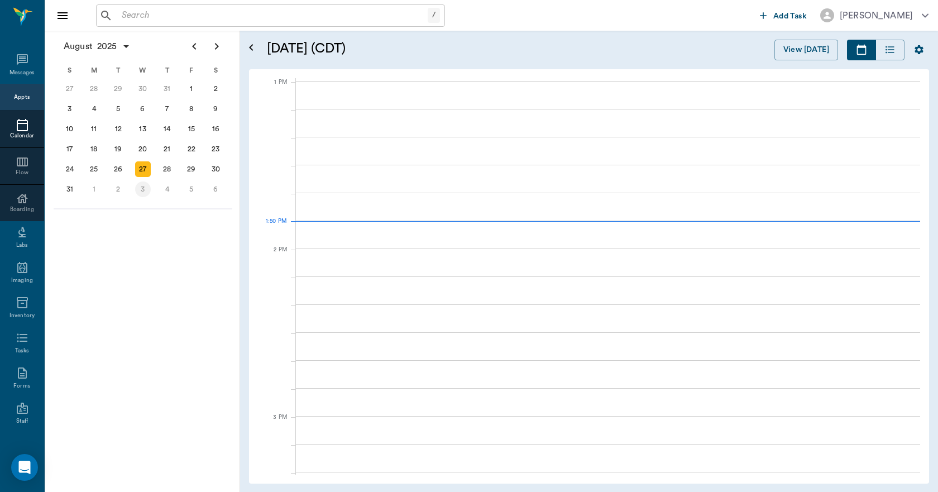
scroll to position [838, 0]
click at [163, 172] on div "28" at bounding box center [167, 169] width 16 height 16
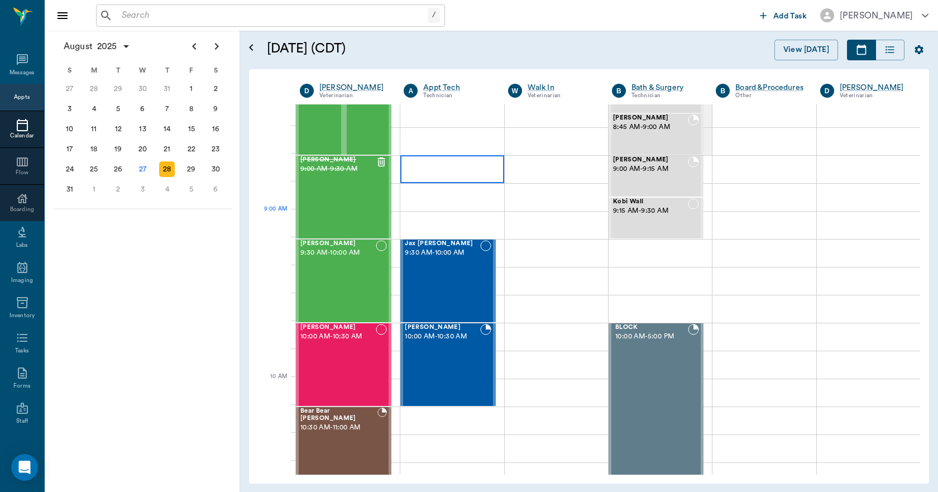
scroll to position [56, 0]
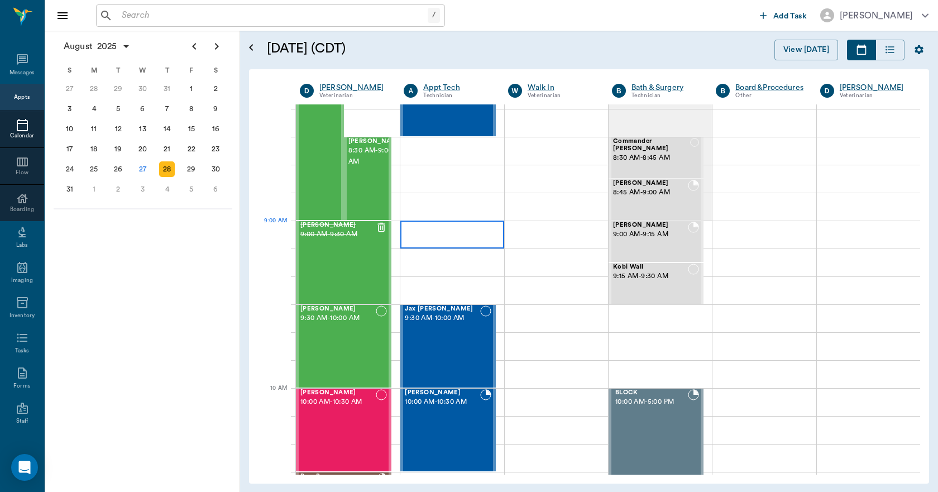
click at [453, 236] on div at bounding box center [451, 235] width 103 height 28
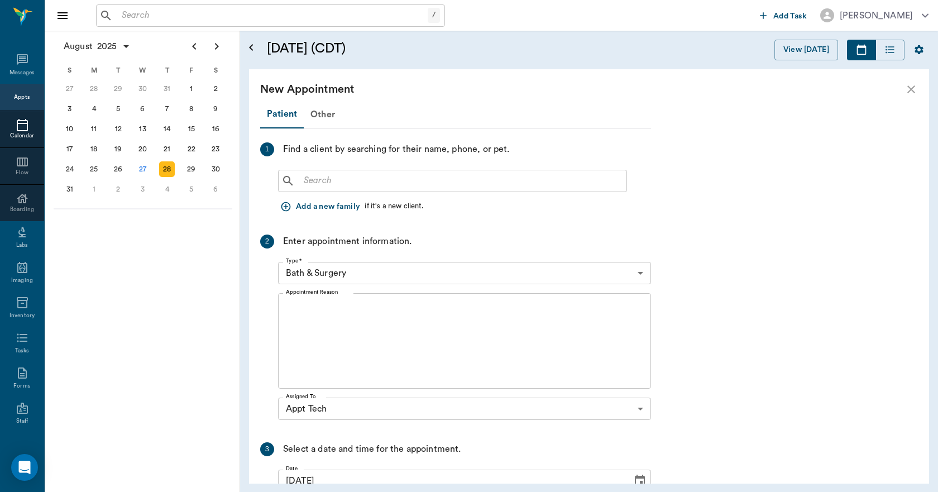
click at [333, 179] on input "text" at bounding box center [460, 181] width 323 height 16
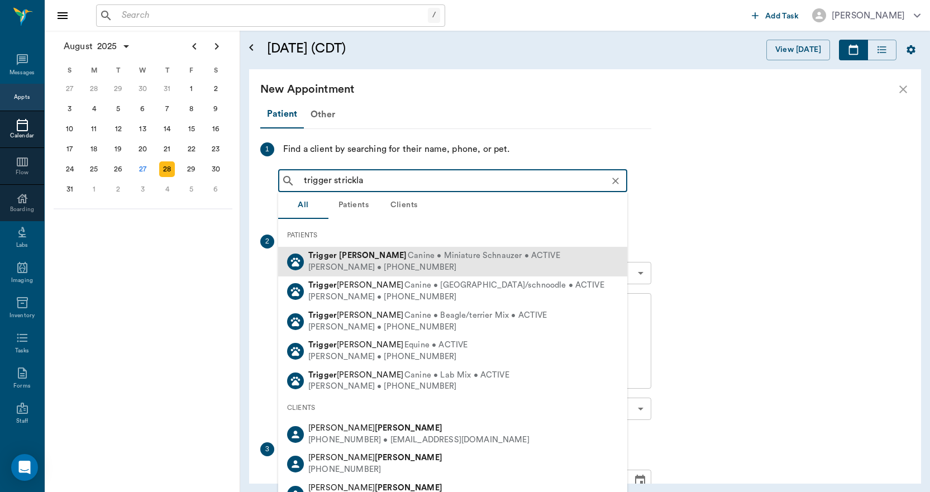
click at [341, 260] on div "Trigger Strickland Canine • Miniature Schnauzer • ACTIVE" at bounding box center [434, 256] width 252 height 12
type input "trigger strickla"
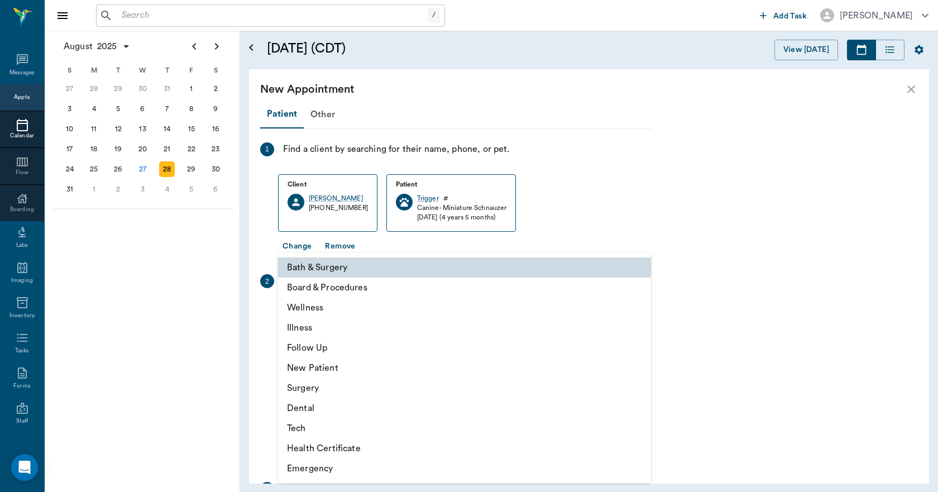
click at [357, 312] on body "/ ​ Add Task Dr. Bert Ellsworth Nectar Messages Appts Calendar Flow Boarding La…" at bounding box center [469, 246] width 938 height 492
click at [308, 428] on li "Tech" at bounding box center [464, 428] width 373 height 20
type input "65d2be4f46e3a538d89b8c1a"
type input "09:30 AM"
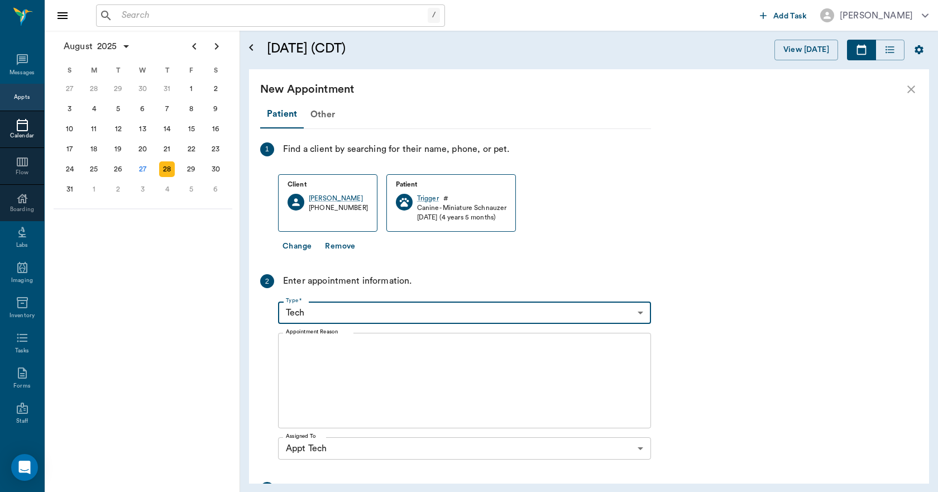
click at [331, 360] on textarea "Appointment Reason" at bounding box center [464, 380] width 357 height 77
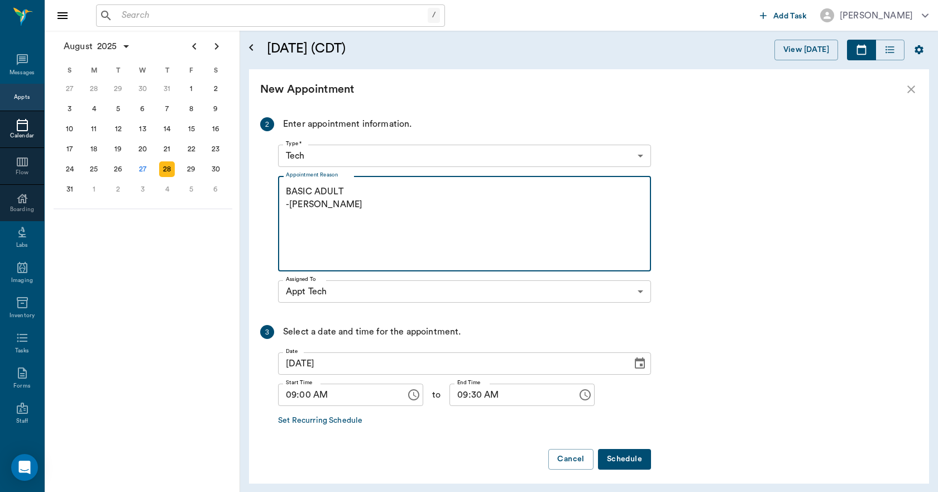
scroll to position [163, 0]
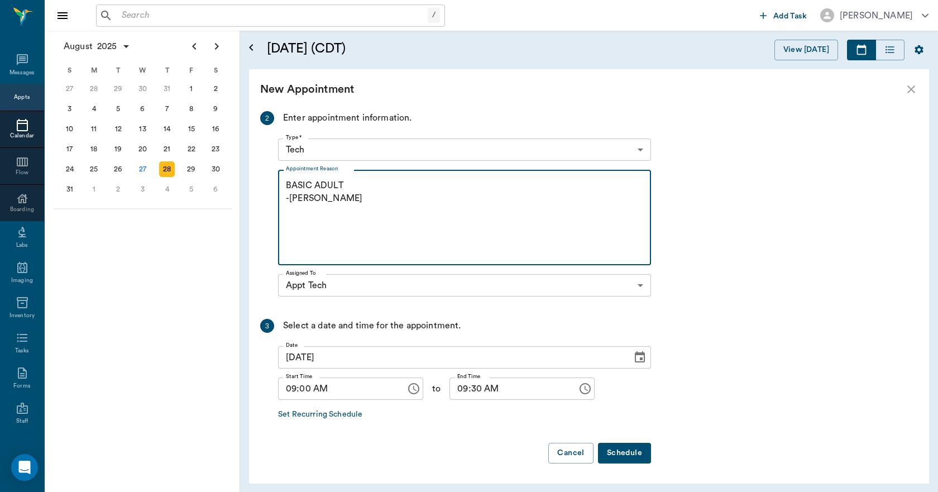
type textarea "BASIC ADULT -LORY"
click at [614, 454] on button "Schedule" at bounding box center [624, 453] width 53 height 21
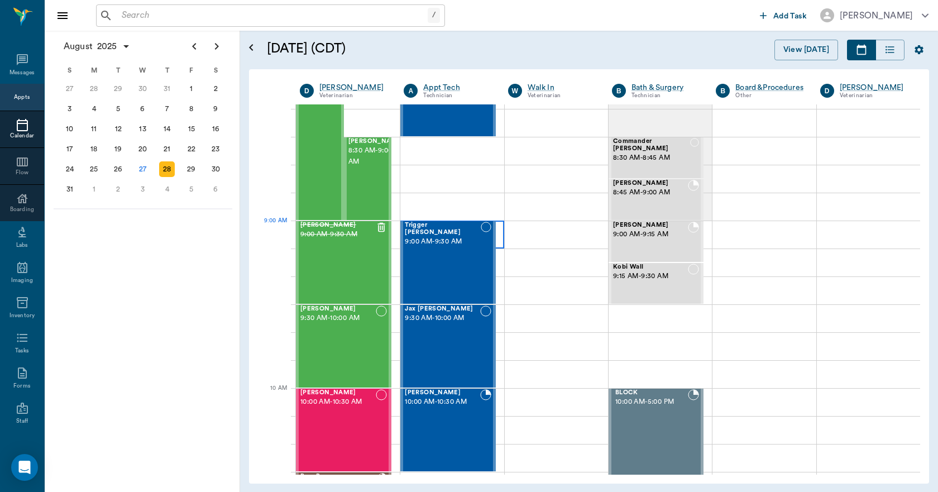
click at [498, 246] on div at bounding box center [451, 235] width 103 height 28
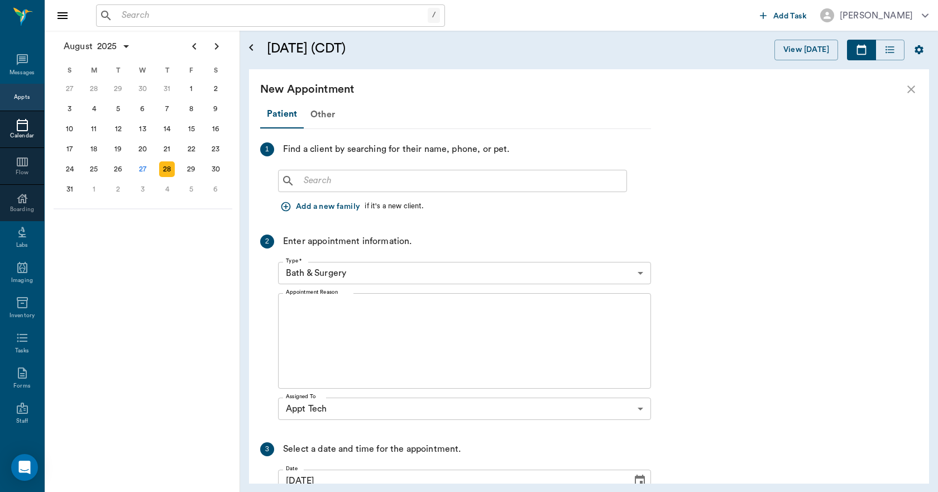
click at [341, 170] on div "​" at bounding box center [452, 181] width 349 height 22
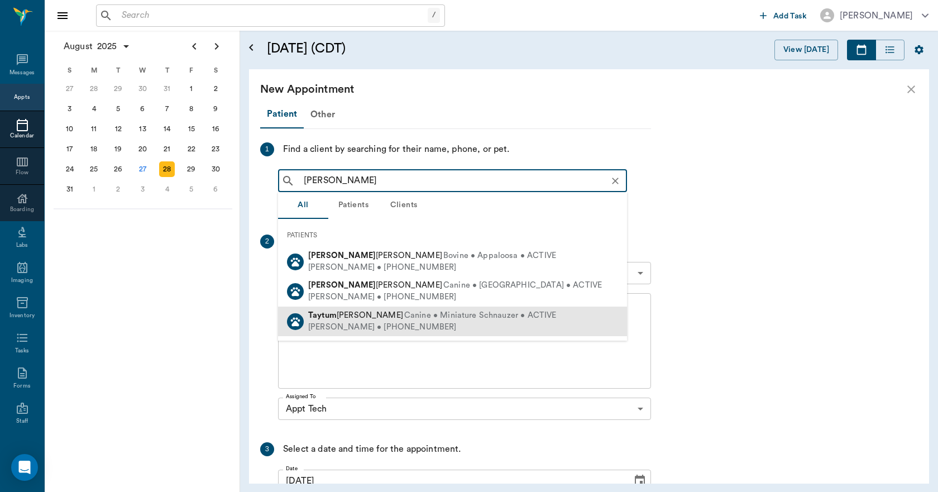
click at [369, 315] on span "Taytum Strickland" at bounding box center [355, 315] width 95 height 8
type input "TATUM"
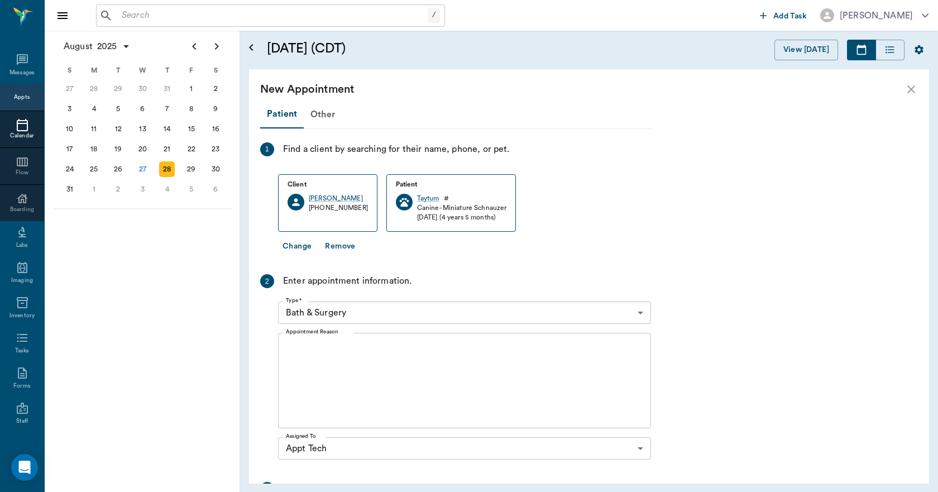
click at [375, 311] on body "/ ​ Add Task Dr. Bert Ellsworth Nectar Messages Appts Calendar Flow Boarding La…" at bounding box center [469, 246] width 938 height 492
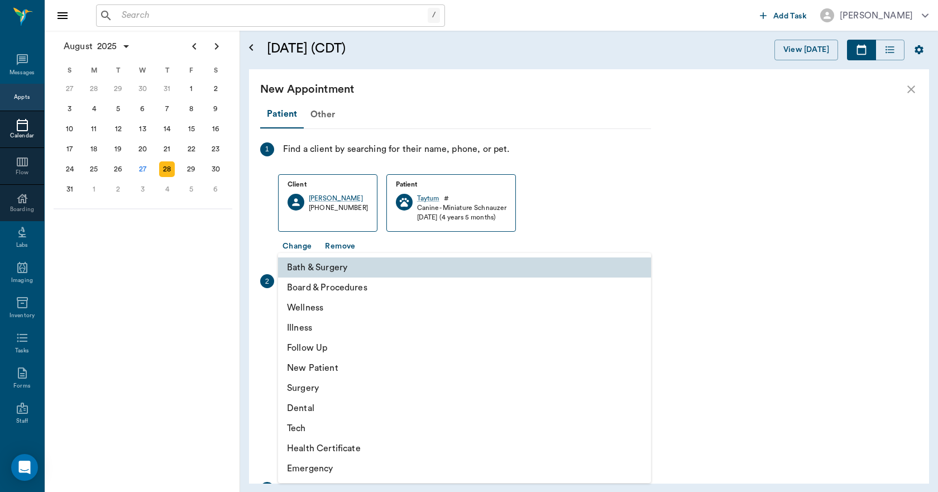
click at [304, 433] on li "Tech" at bounding box center [464, 428] width 373 height 20
type input "65d2be4f46e3a538d89b8c1a"
type input "09:30 AM"
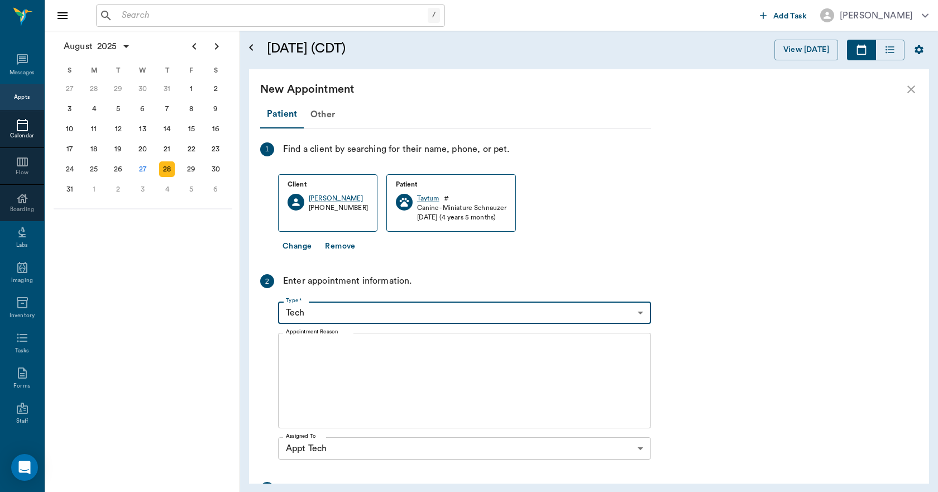
click at [354, 361] on textarea "Appointment Reason" at bounding box center [464, 380] width 357 height 77
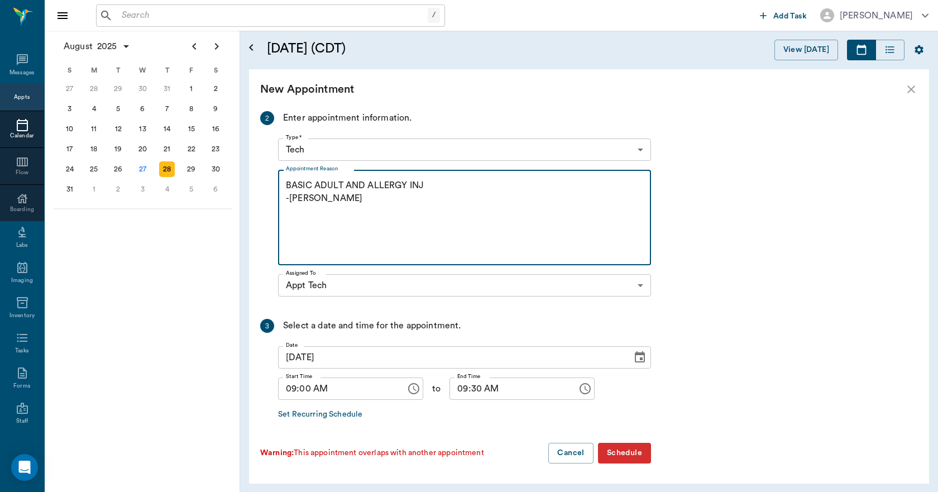
type textarea "BASIC ADULT AND ALLERGY INJ -LORY"
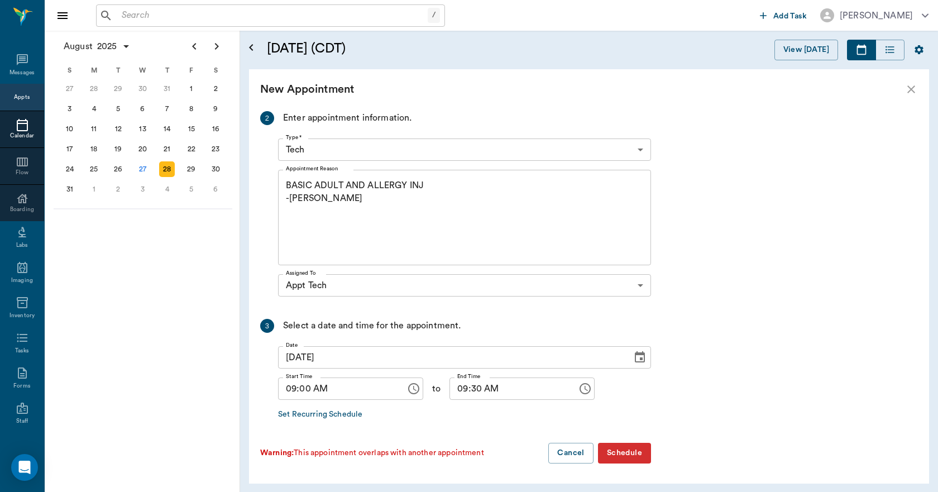
click at [623, 451] on button "Schedule" at bounding box center [624, 453] width 53 height 21
